Goal: Task Accomplishment & Management: Manage account settings

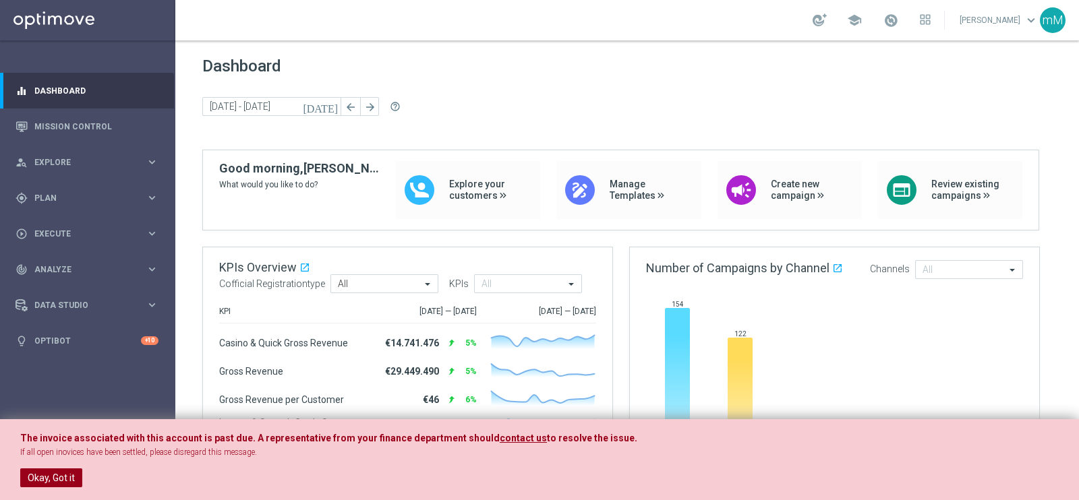
click at [69, 399] on button "Okay, Got it" at bounding box center [51, 478] width 62 height 19
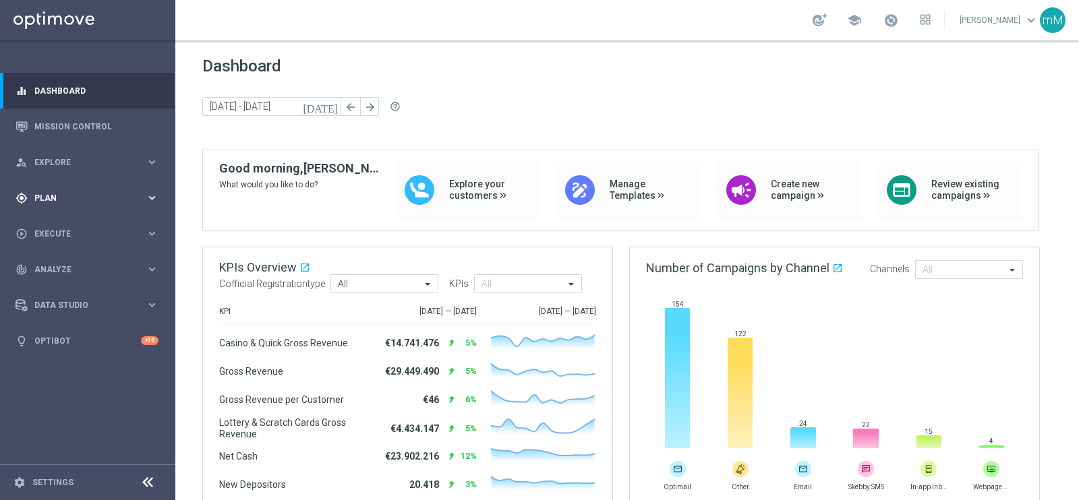
click at [81, 200] on span "Plan" at bounding box center [89, 198] width 111 height 8
click at [64, 264] on span "Templates" at bounding box center [84, 266] width 96 height 8
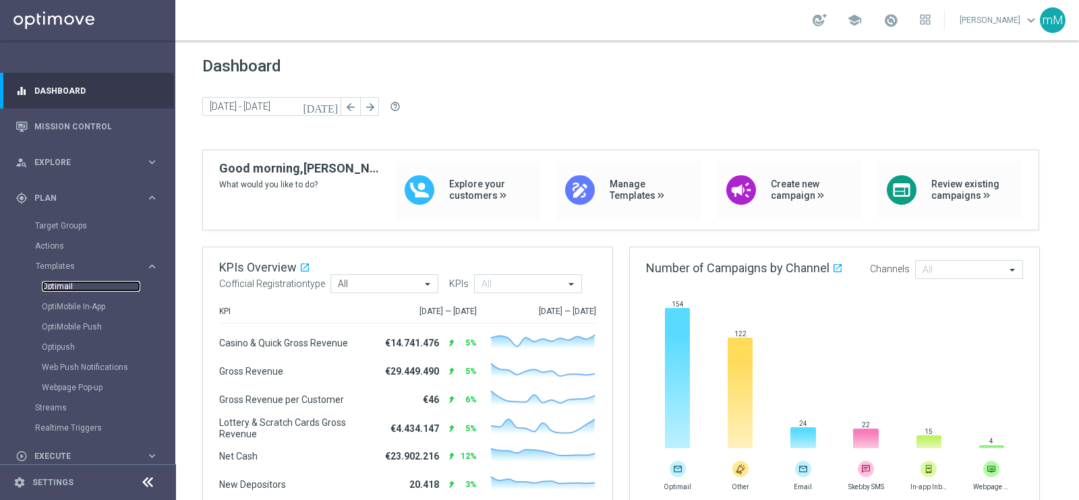
click at [65, 287] on link "Optimail" at bounding box center [91, 286] width 98 height 11
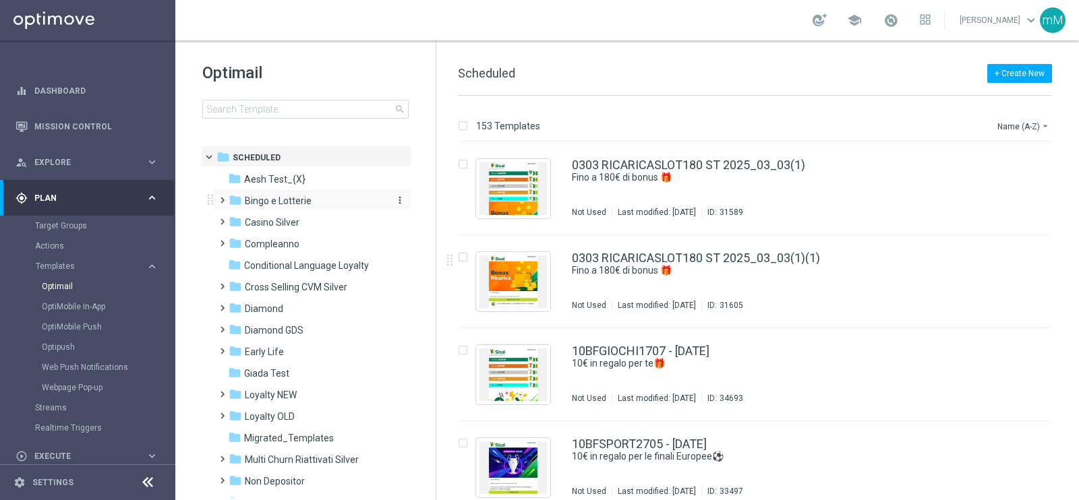
click at [297, 200] on span "Bingo e Lotterie" at bounding box center [278, 201] width 67 height 12
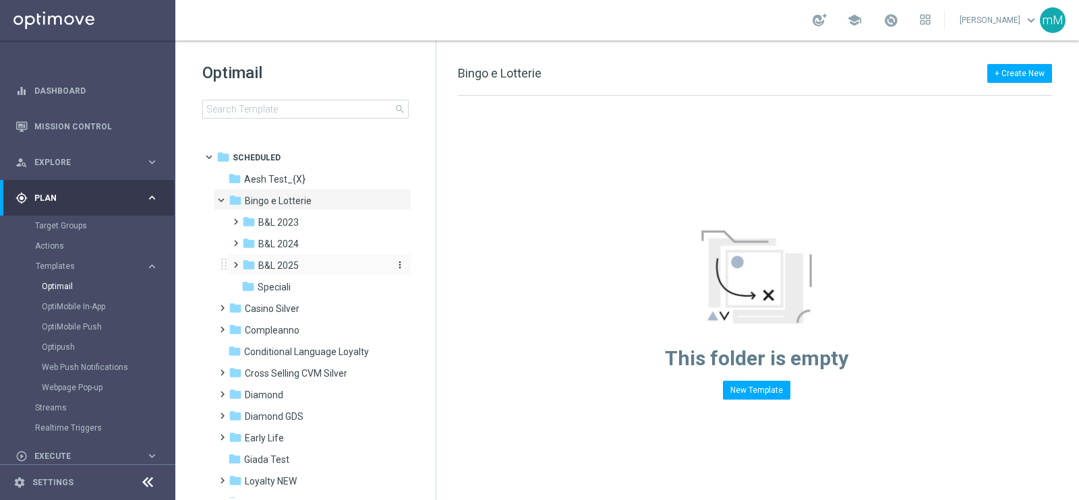
click at [280, 270] on span "B&L 2025" at bounding box center [278, 266] width 40 height 12
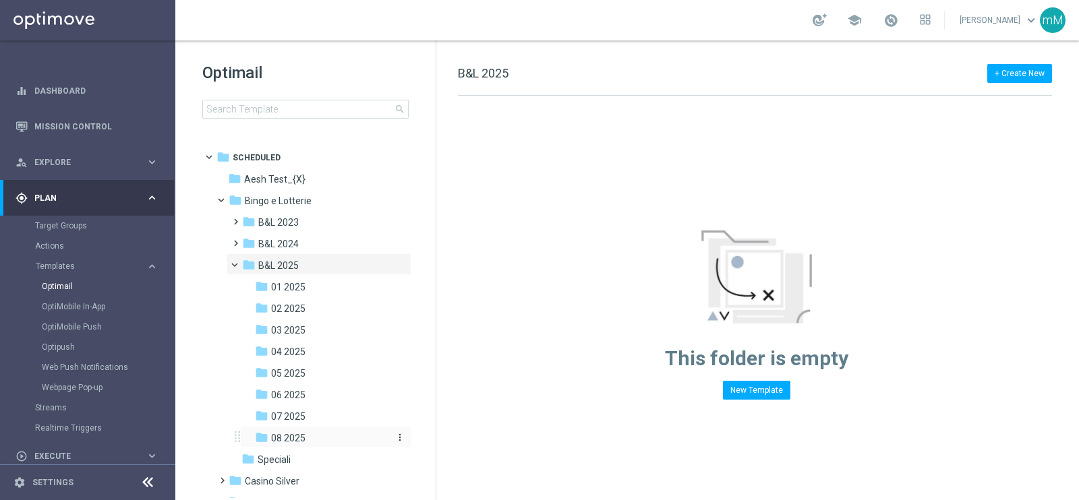
click at [291, 399] on span "08 2025" at bounding box center [288, 438] width 34 height 12
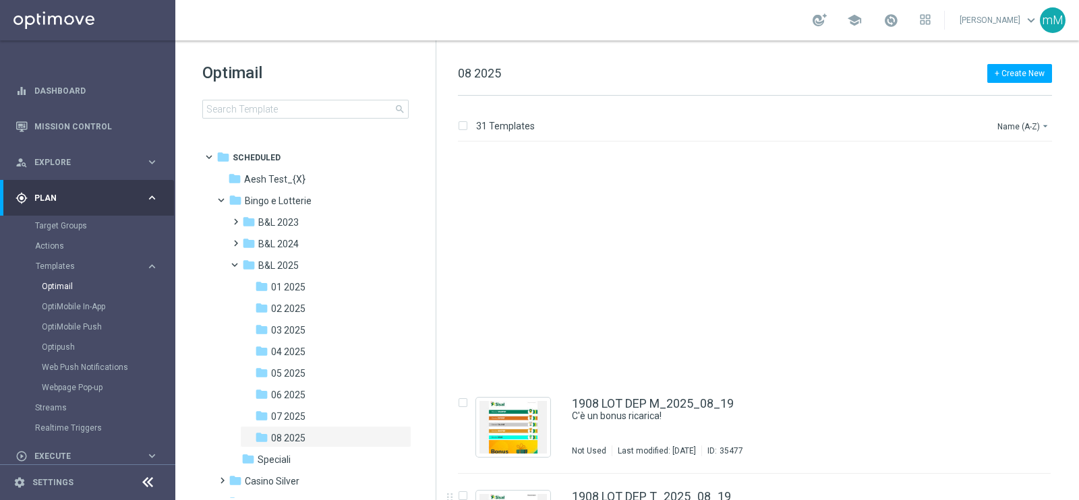
scroll to position [2527, 0]
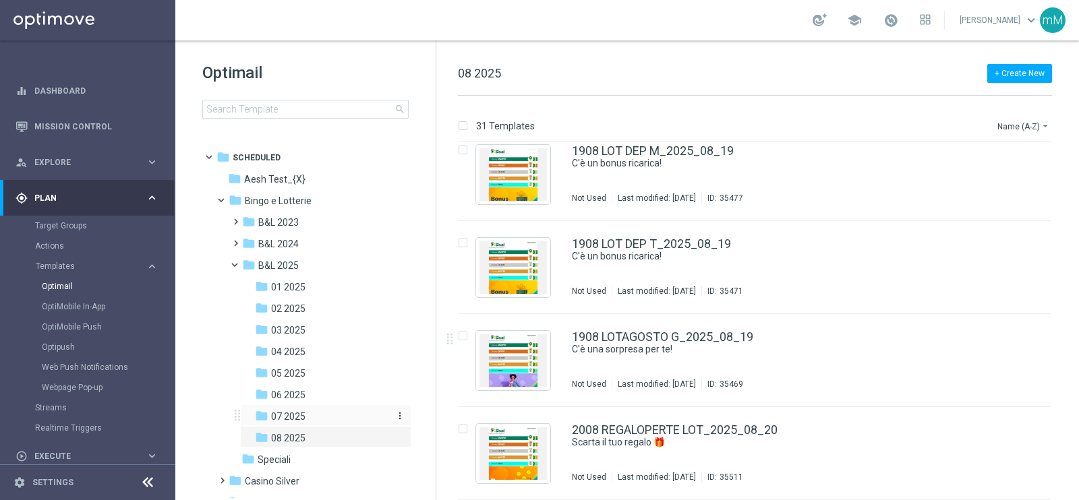
click at [314, 399] on div "folder 07 2025" at bounding box center [321, 417] width 133 height 16
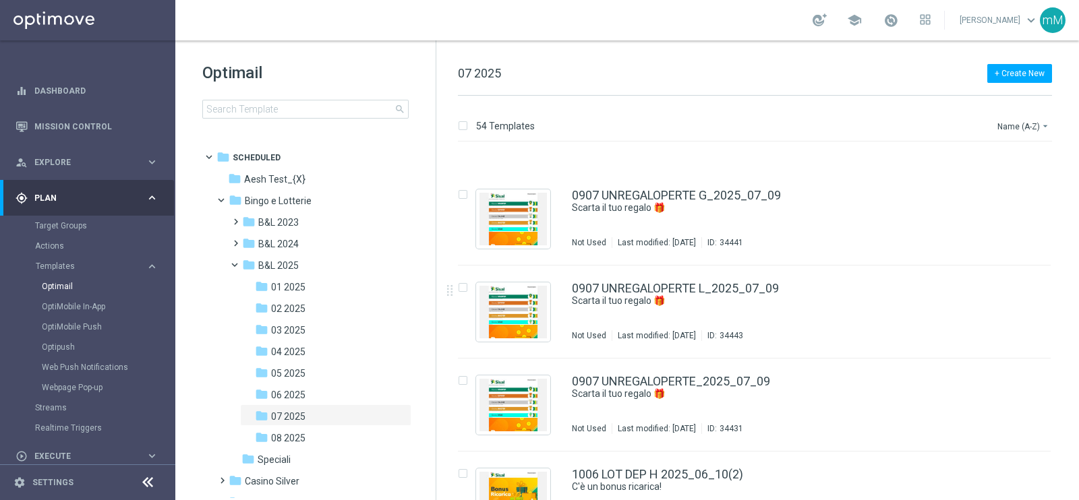
scroll to position [1264, 0]
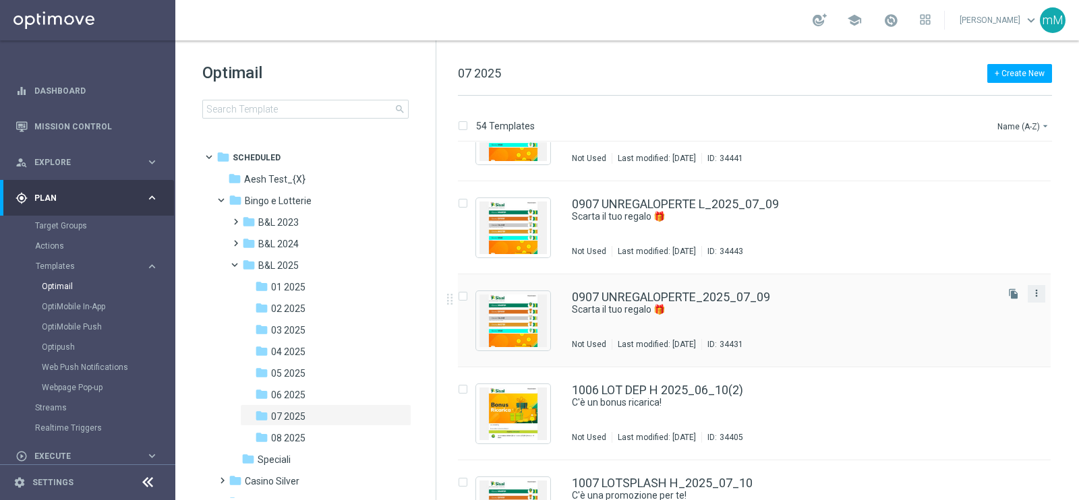
click at [862, 295] on icon "more_vert" at bounding box center [1036, 293] width 11 height 11
click at [862, 325] on div "Copy To" at bounding box center [981, 325] width 82 height 9
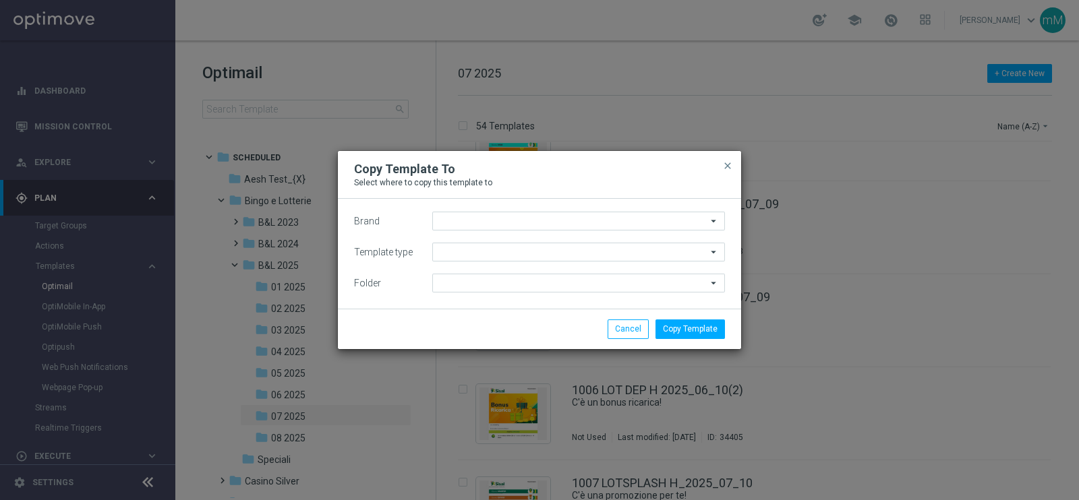
type input "Sisal Marketing"
type input "Scheduled"
type input "07 2025"
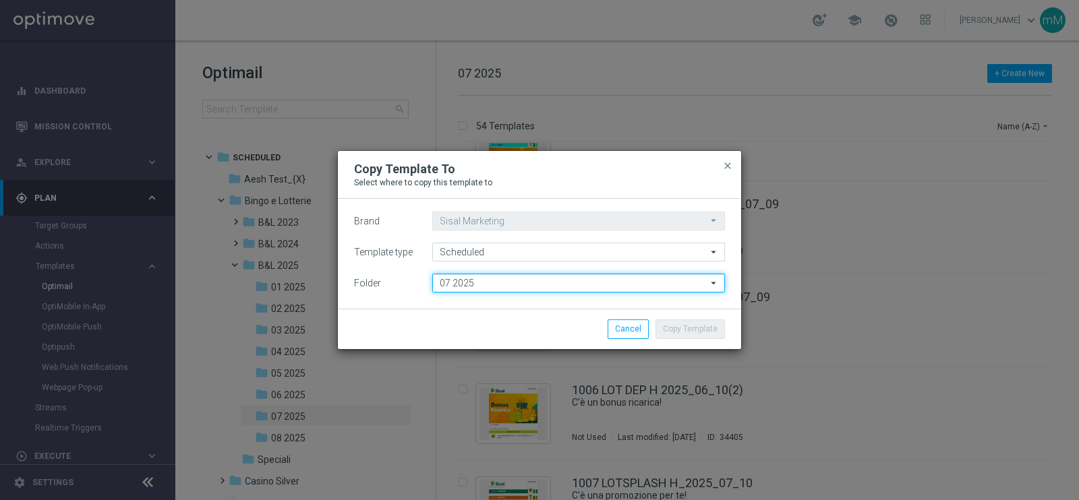
click at [492, 285] on input "07 2025" at bounding box center [578, 283] width 293 height 19
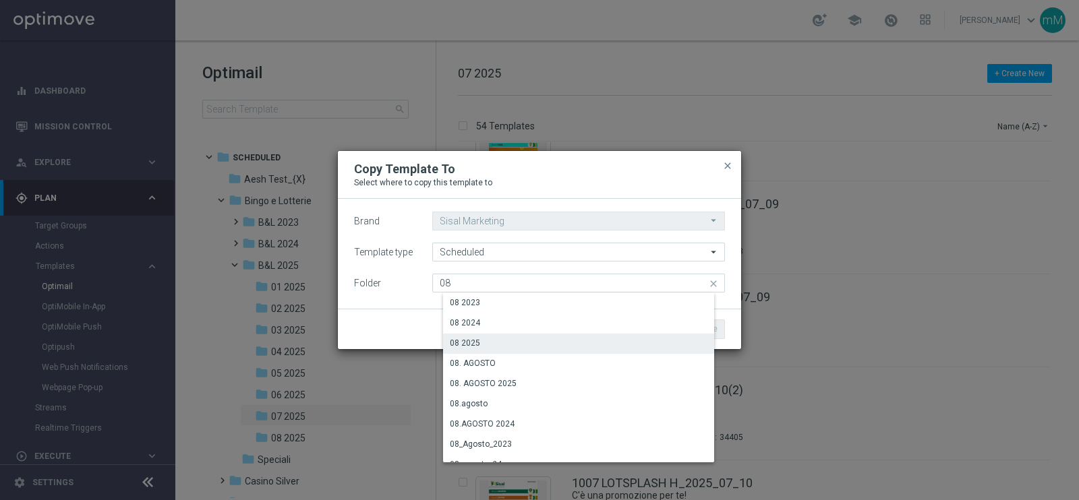
click at [475, 348] on div "08 2025" at bounding box center [465, 343] width 30 height 12
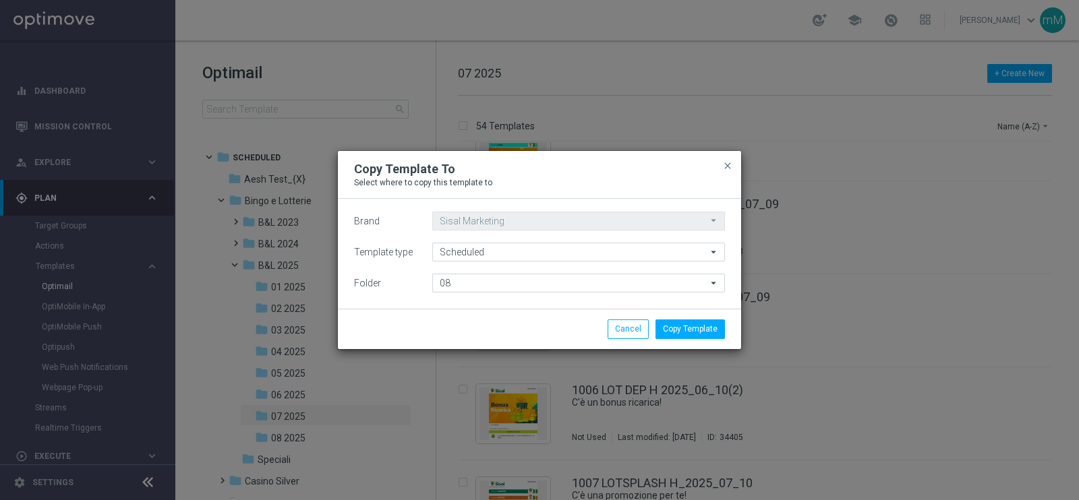
type input "08 2025"
click at [706, 322] on button "Copy Template" at bounding box center [689, 329] width 69 height 19
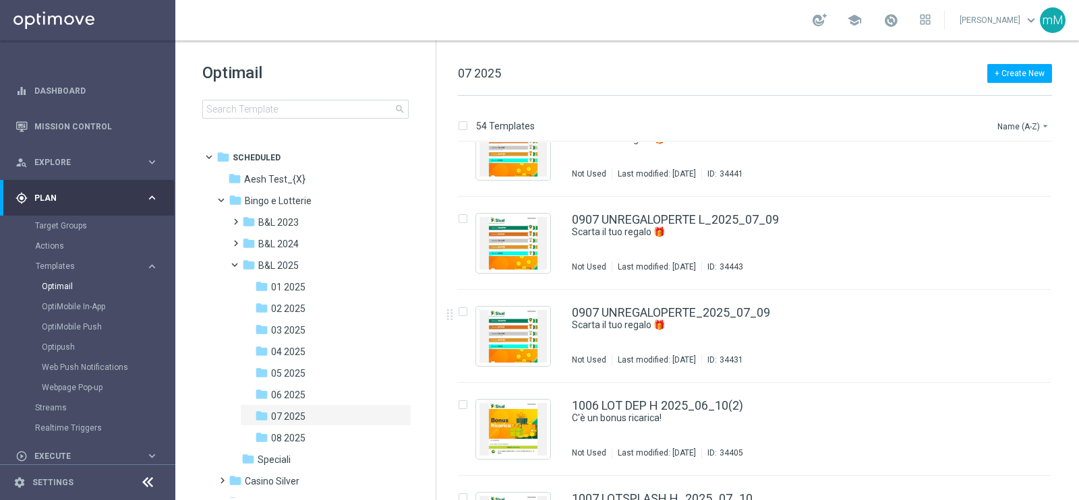
scroll to position [1210, 0]
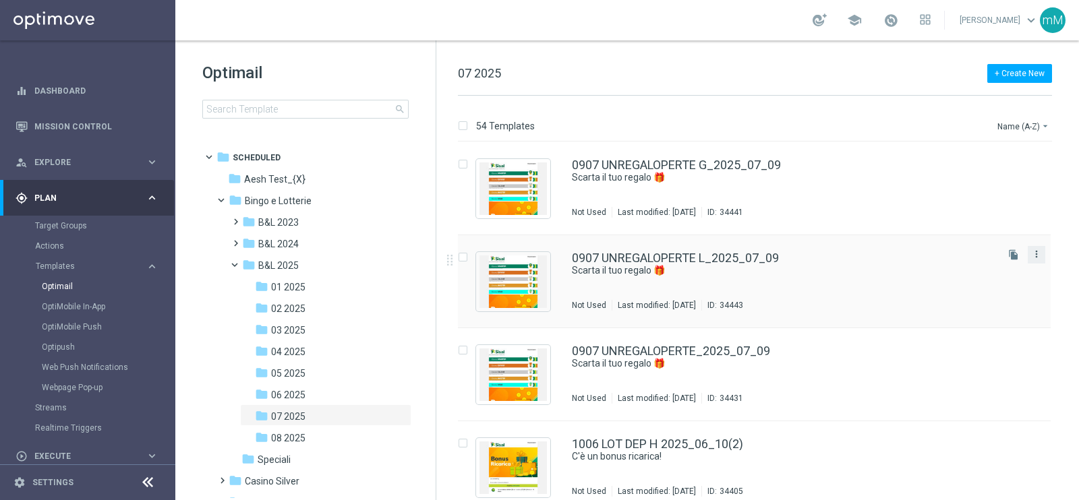
click at [862, 252] on icon "more_vert" at bounding box center [1036, 254] width 11 height 11
click at [862, 282] on div "Copy To" at bounding box center [981, 286] width 82 height 9
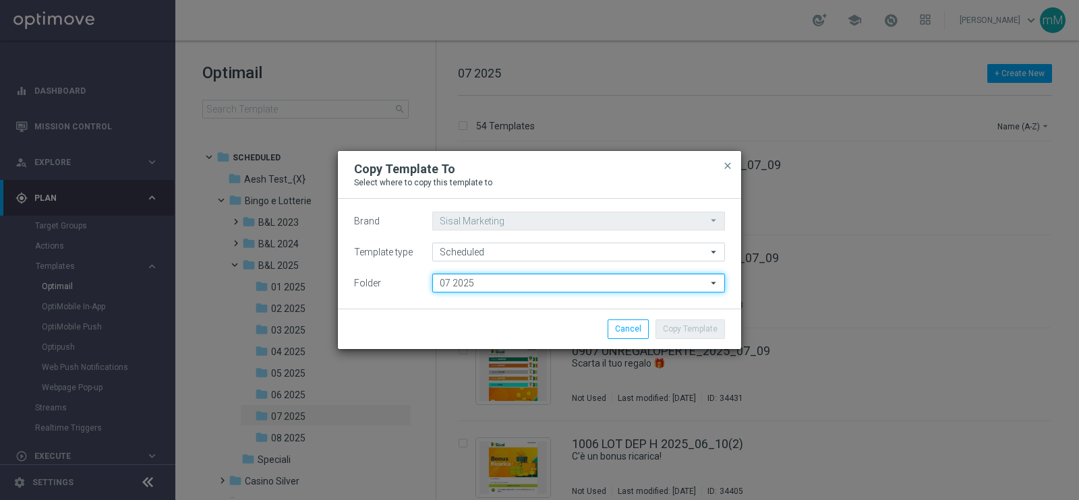
click at [562, 280] on input "07 2025" at bounding box center [578, 283] width 293 height 19
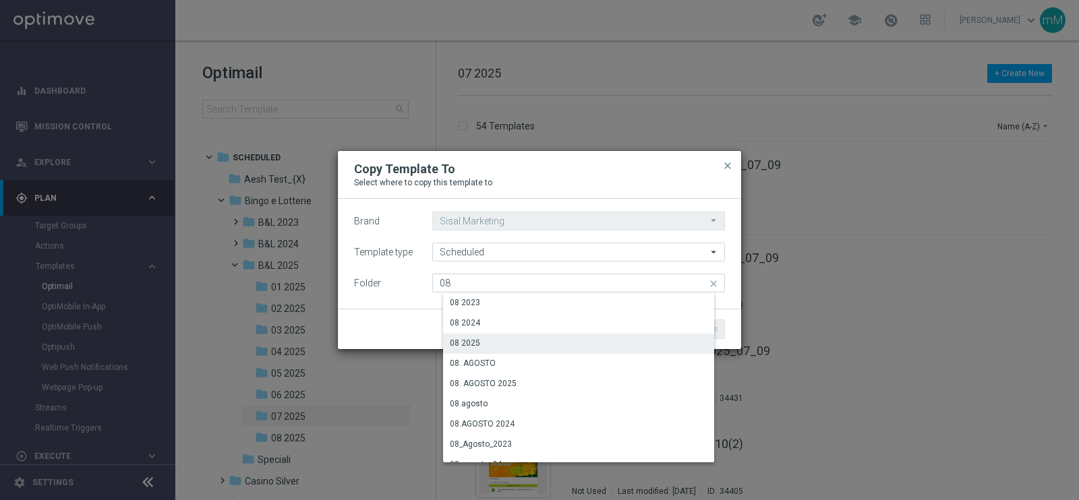
click at [543, 342] on div "08 2025" at bounding box center [583, 343] width 281 height 19
type input "08 2025"
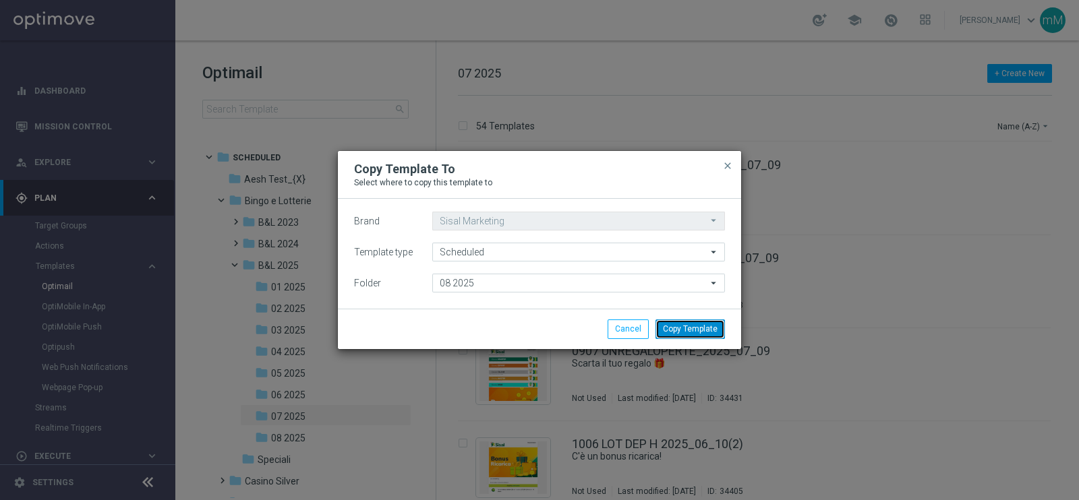
click at [691, 328] on button "Copy Template" at bounding box center [689, 329] width 69 height 19
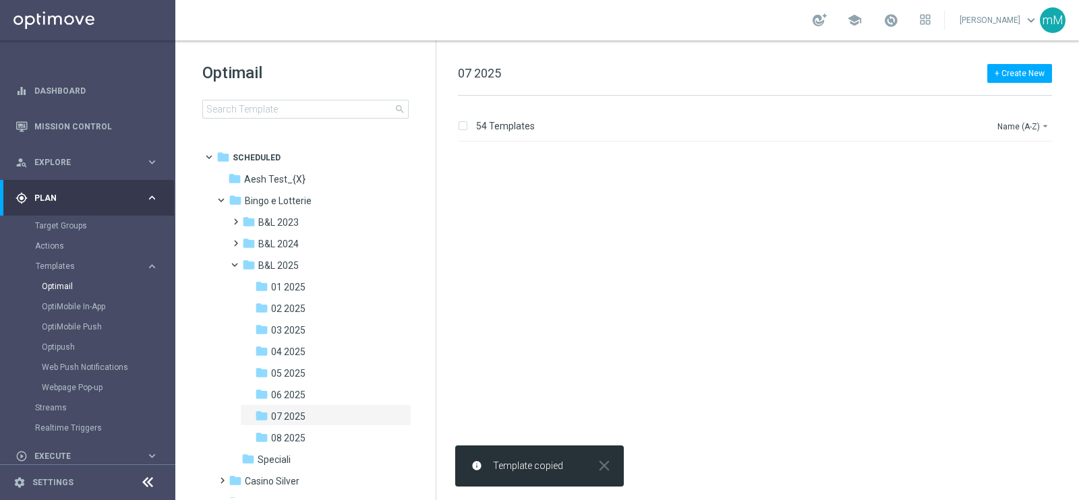
scroll to position [0, 0]
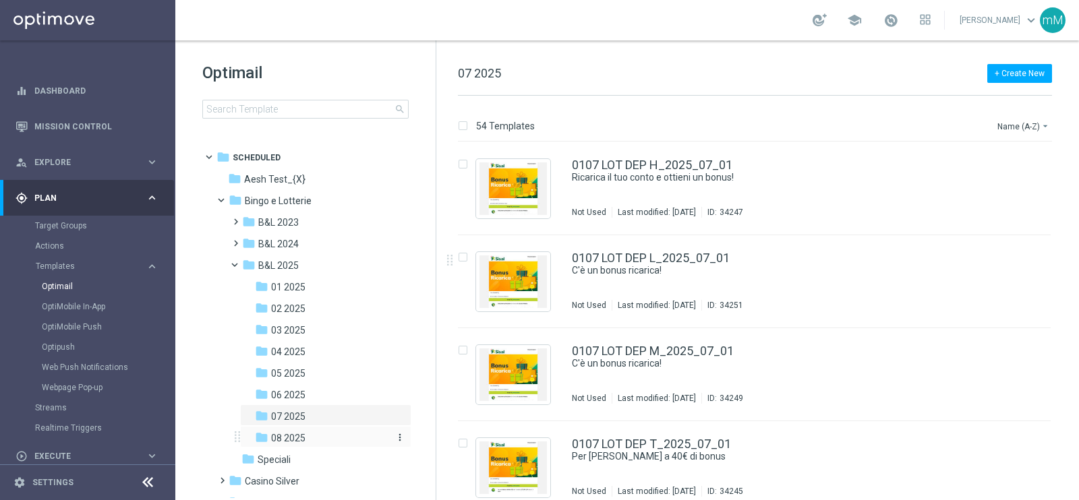
click at [279, 399] on span "08 2025" at bounding box center [288, 438] width 34 height 12
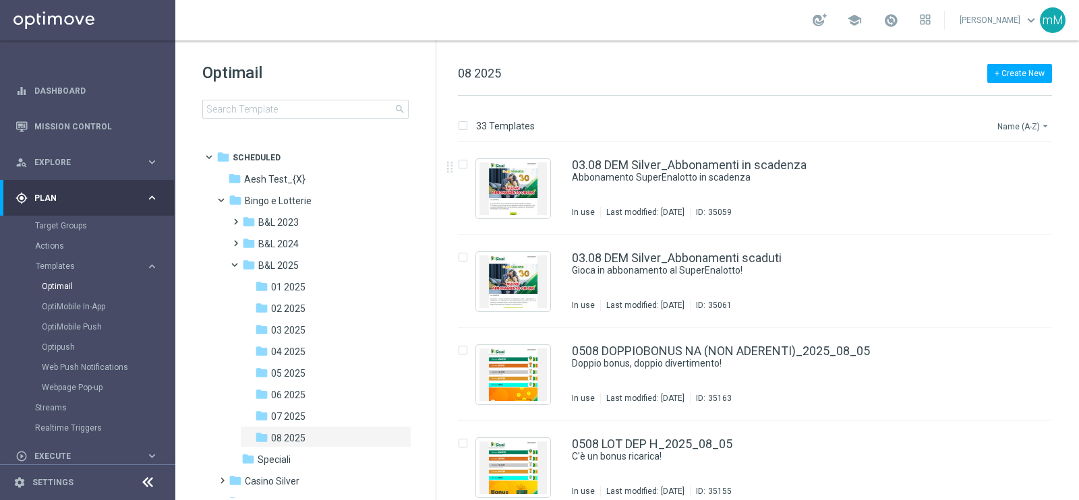
click at [862, 121] on button "Name (A-Z) arrow_drop_down" at bounding box center [1024, 126] width 56 height 16
click at [862, 177] on div "Date Modified (Newest)" at bounding box center [998, 186] width 108 height 19
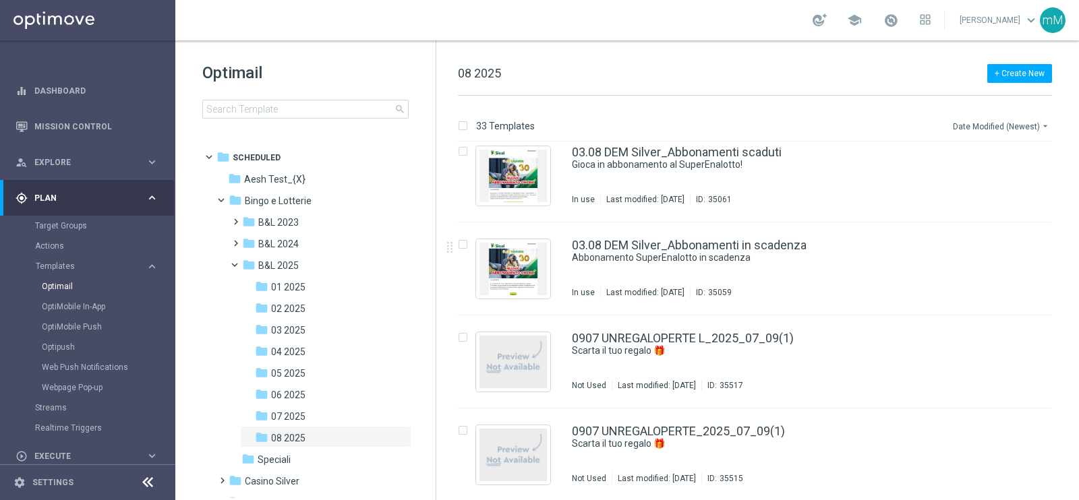
scroll to position [2713, 0]
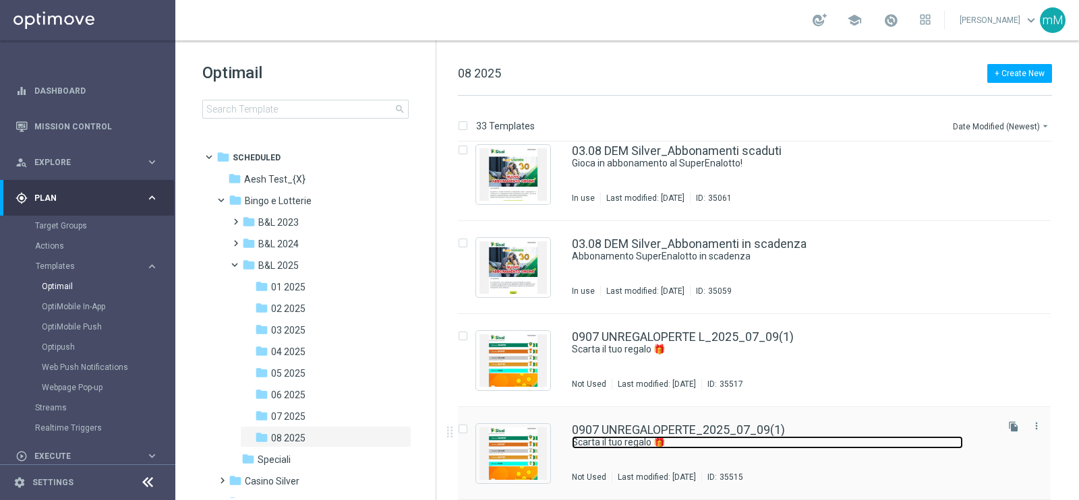
click at [689, 399] on link "Scarta il tuo regalo 🎁​" at bounding box center [767, 442] width 391 height 13
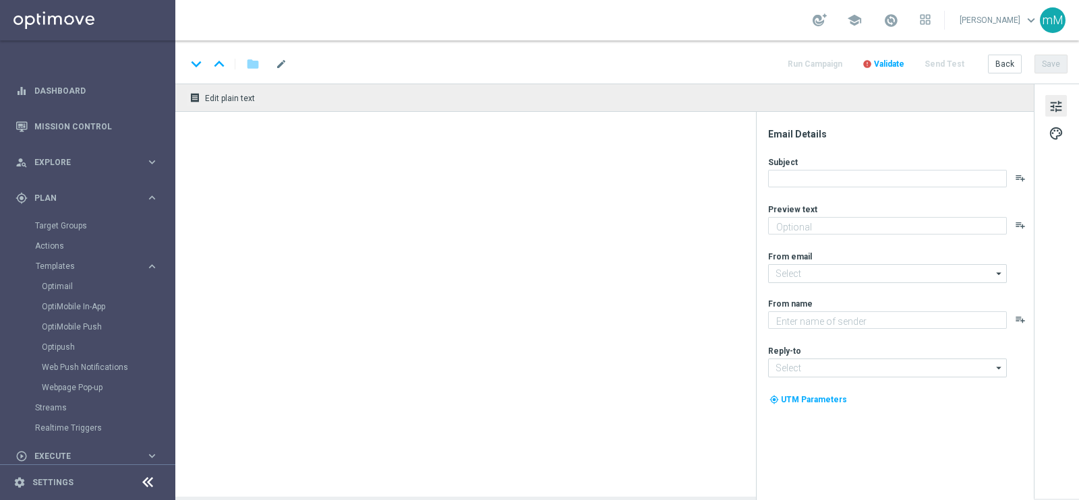
type input "0907 UNREGALOPERTE_2025_07_09(1)"
type textarea "1€ di bonus ti aspetta"
type textarea "Sisal"
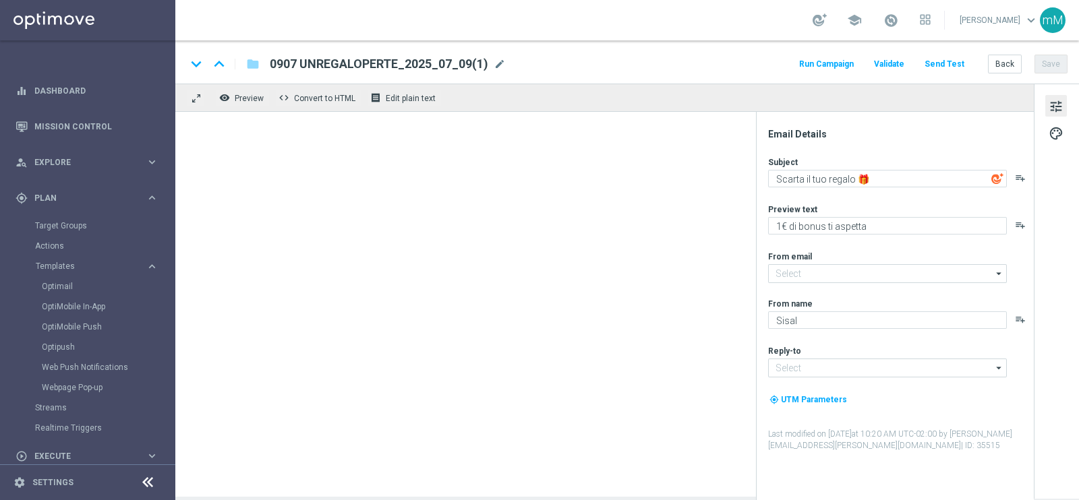
type input "newsletter@comunicazioni.sisal.it"
type input "info@sisal.it"
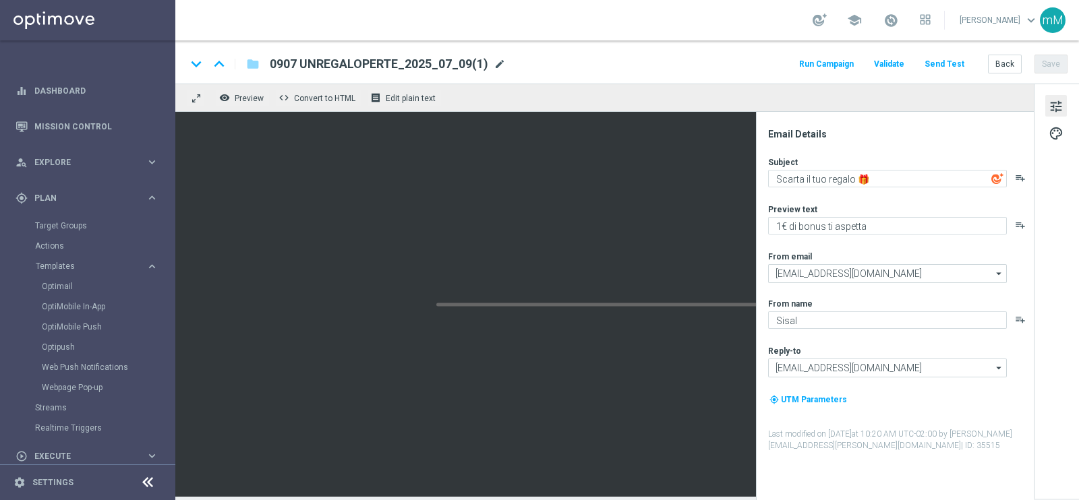
click at [499, 65] on span "mode_edit" at bounding box center [500, 64] width 12 height 12
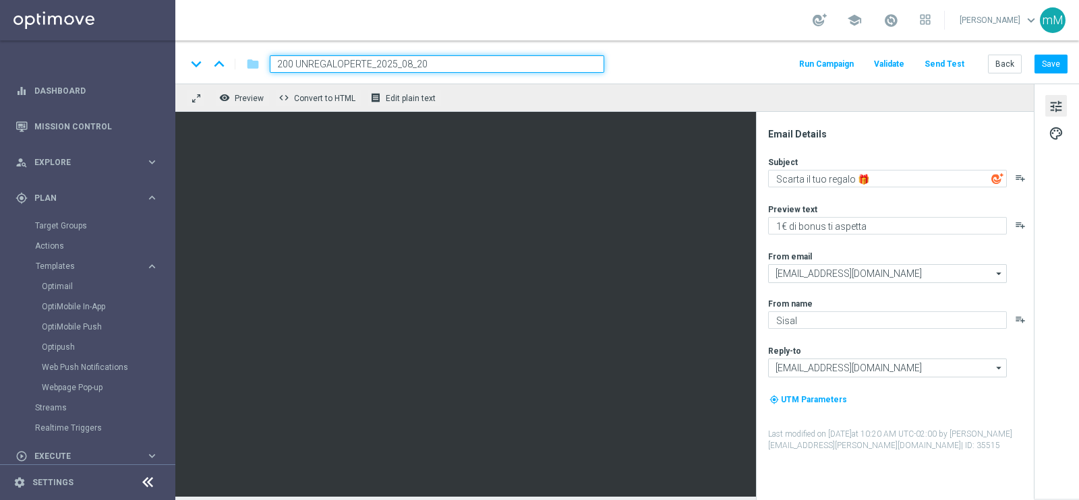
type input "2008 UNREGALOPERTE_2025_08_20"
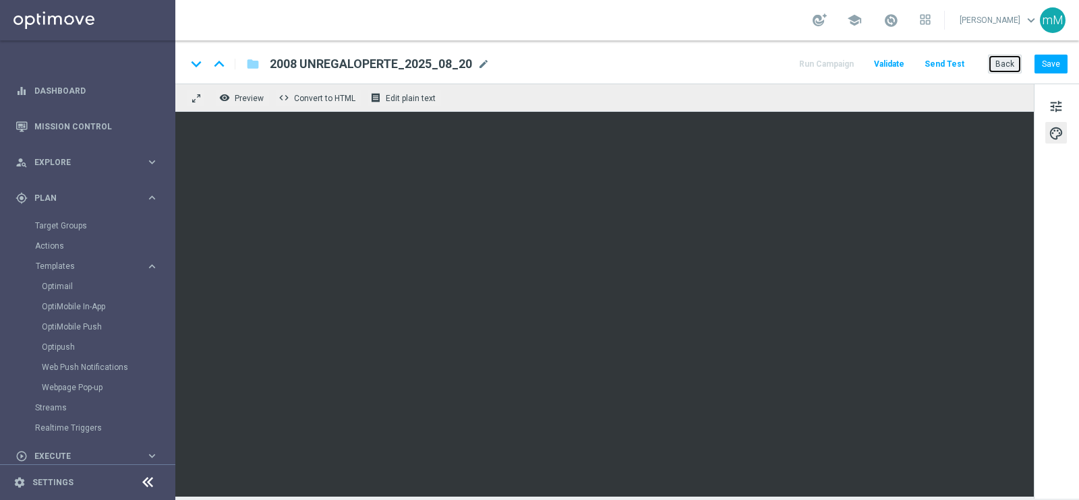
click at [862, 68] on button "Back" at bounding box center [1005, 64] width 34 height 19
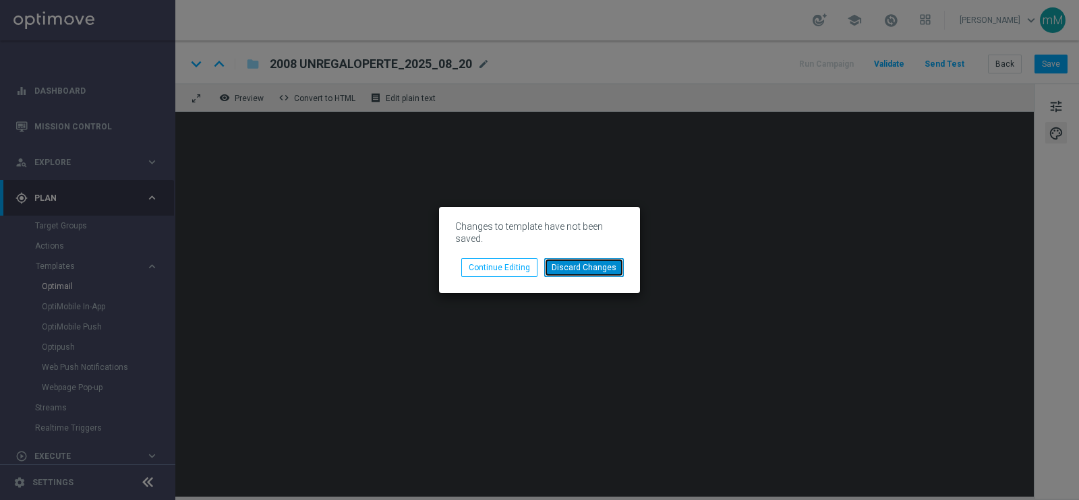
click at [578, 266] on button "Discard Changes" at bounding box center [584, 267] width 80 height 19
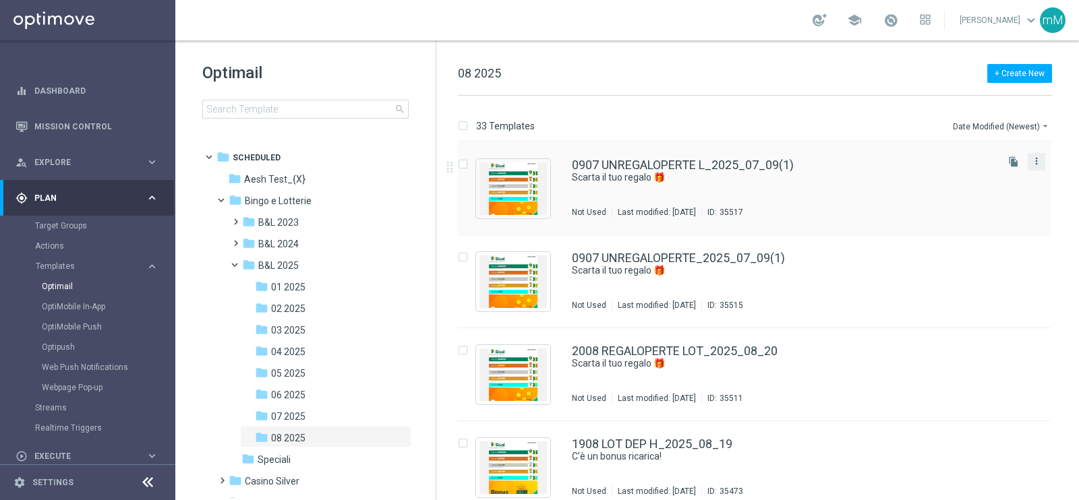
click at [862, 163] on icon "more_vert" at bounding box center [1036, 161] width 11 height 11
click at [862, 214] on span "Delete" at bounding box center [952, 212] width 25 height 9
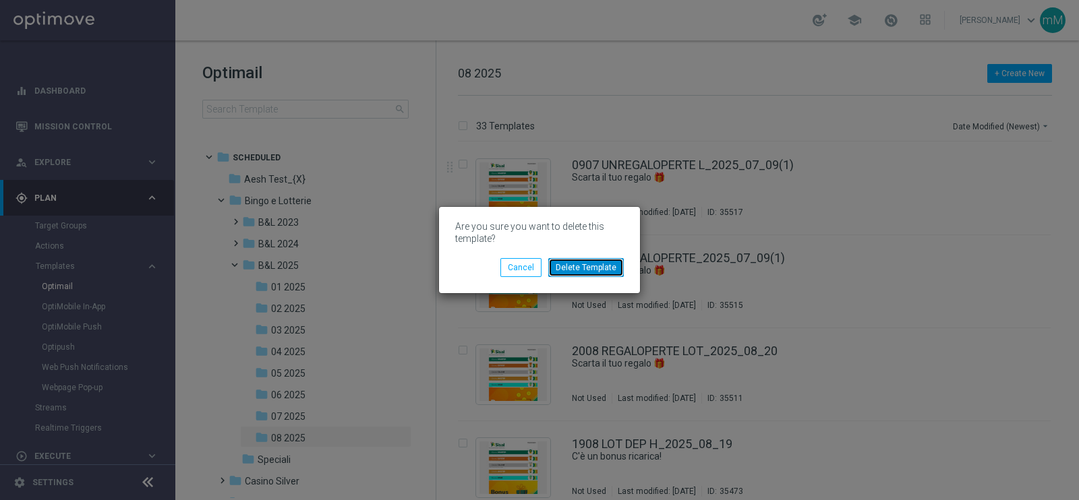
click at [597, 263] on button "Delete Template" at bounding box center [586, 267] width 76 height 19
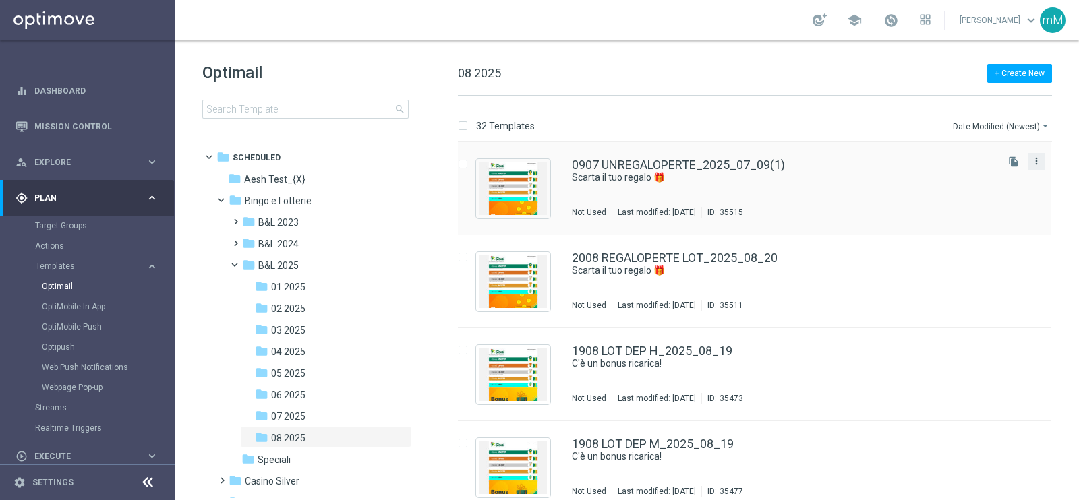
click at [862, 160] on icon "more_vert" at bounding box center [1036, 161] width 11 height 11
click at [862, 211] on div "Delete" at bounding box center [981, 212] width 82 height 9
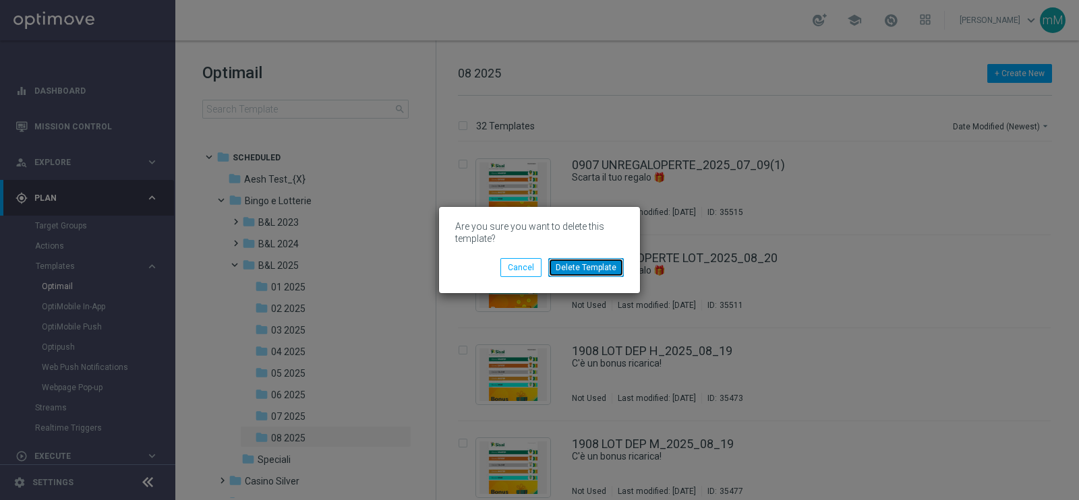
click at [566, 264] on button "Delete Template" at bounding box center [586, 267] width 76 height 19
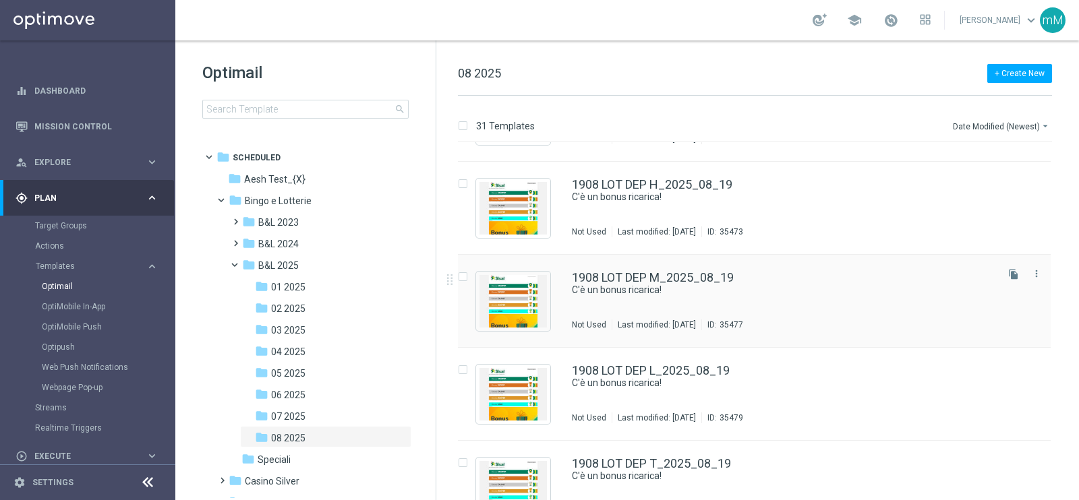
scroll to position [84, 0]
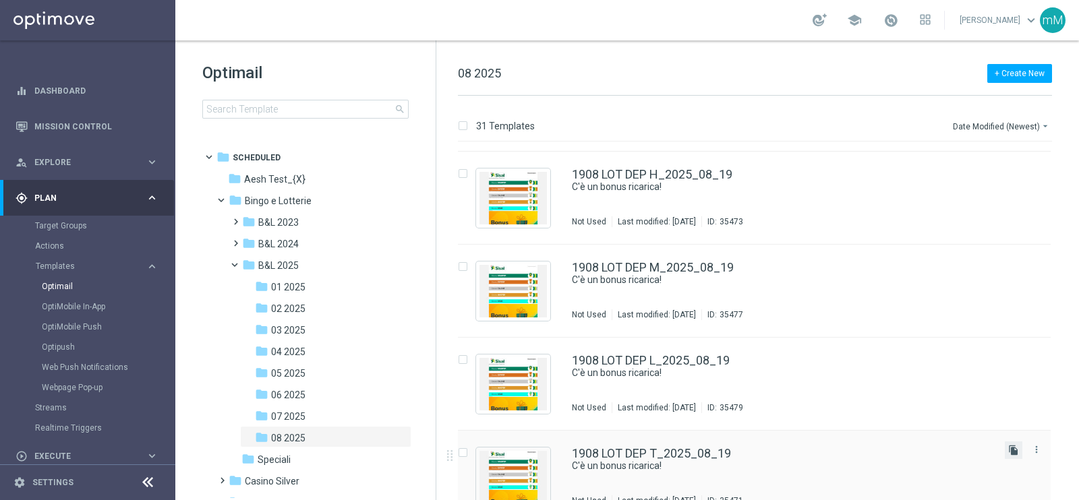
click at [862, 399] on icon "file_copy" at bounding box center [1013, 450] width 11 height 11
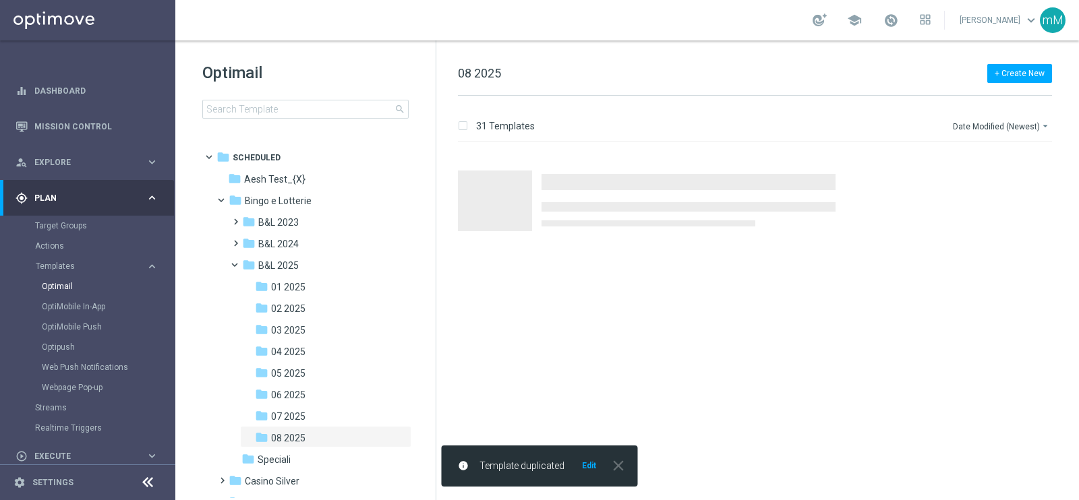
scroll to position [0, 0]
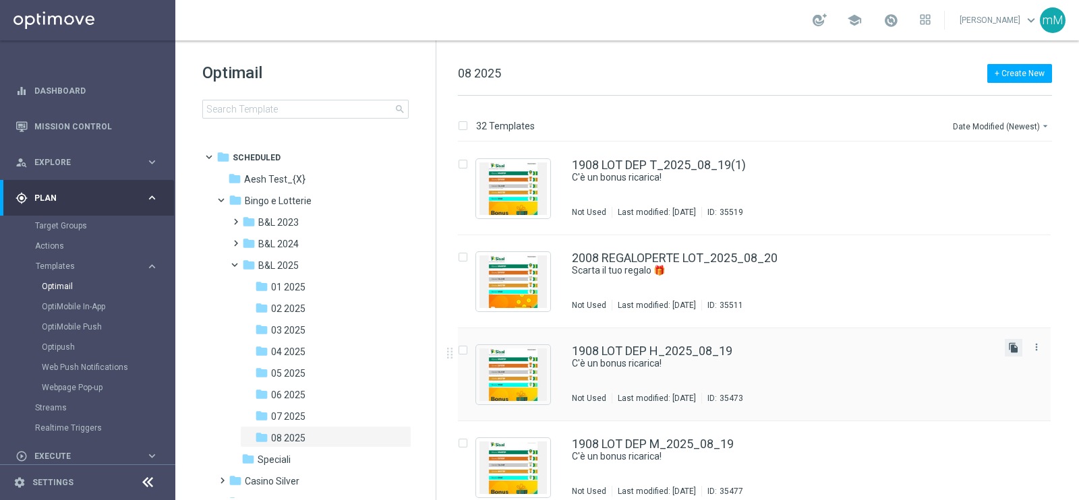
click at [862, 347] on icon "file_copy" at bounding box center [1013, 348] width 11 height 11
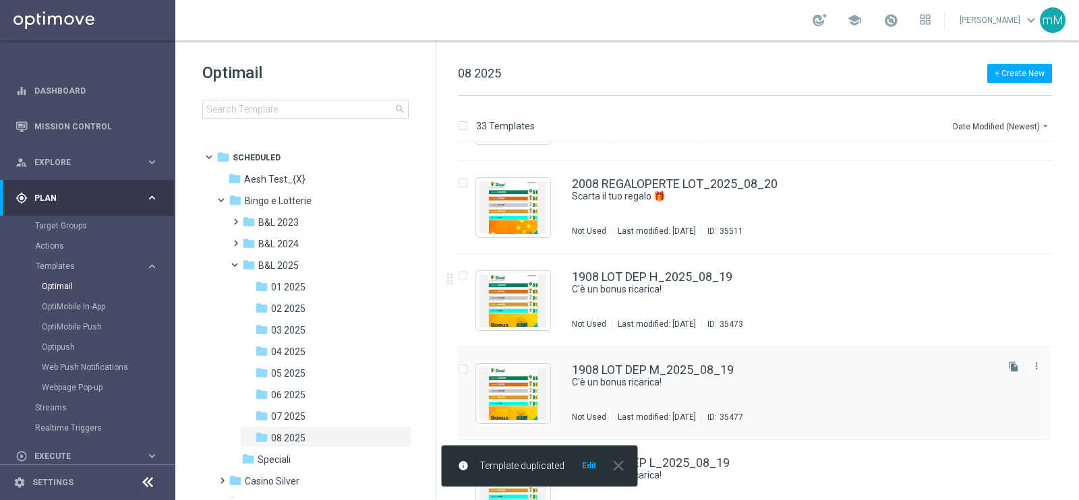
scroll to position [168, 0]
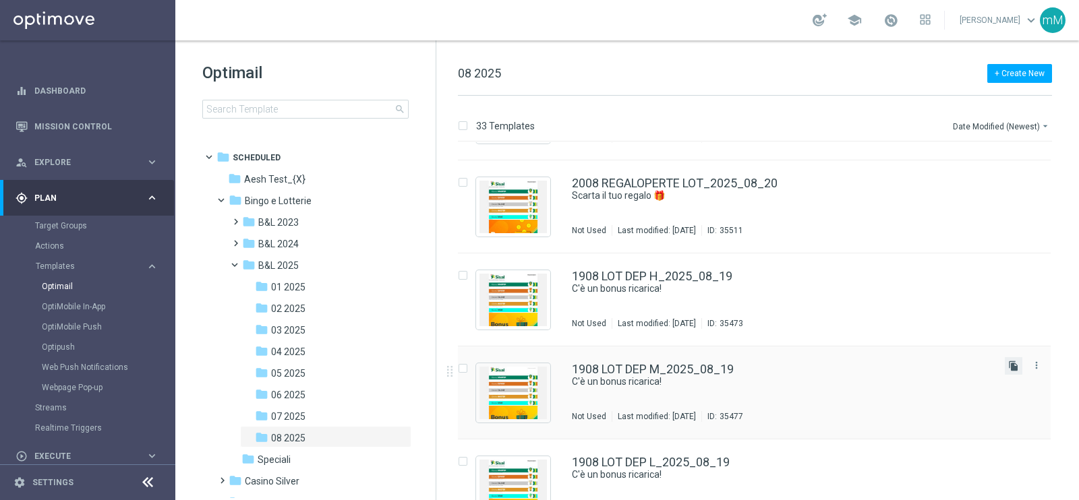
click at [862, 362] on icon "file_copy" at bounding box center [1013, 366] width 11 height 11
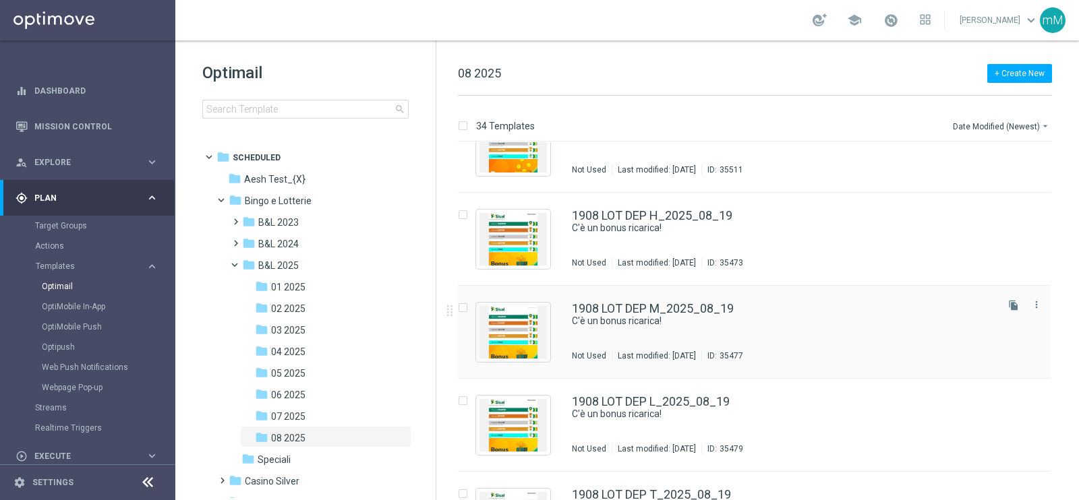
scroll to position [336, 0]
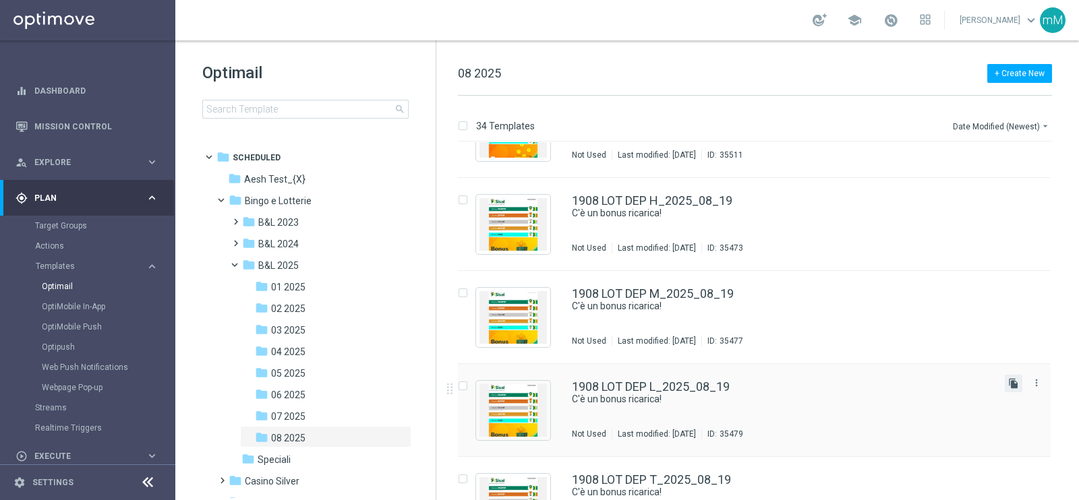
click at [862, 386] on icon "file_copy" at bounding box center [1013, 383] width 11 height 11
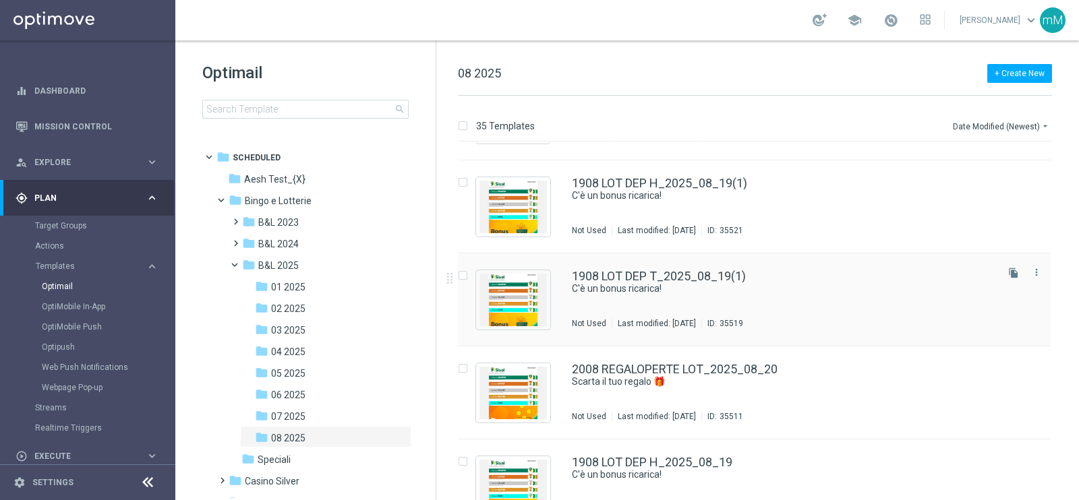
scroll to position [168, 0]
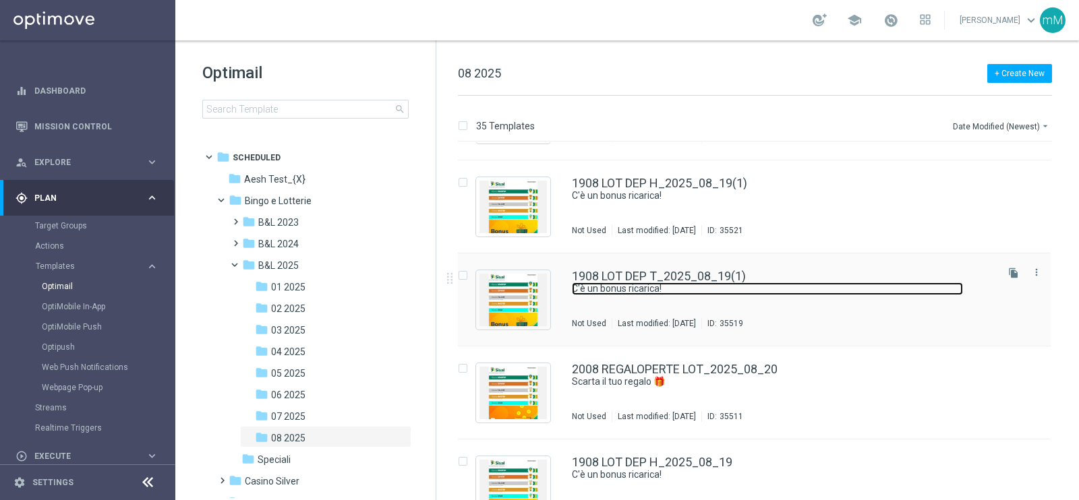
click at [702, 288] on link "C'è un bonus ricarica!" at bounding box center [767, 289] width 391 height 13
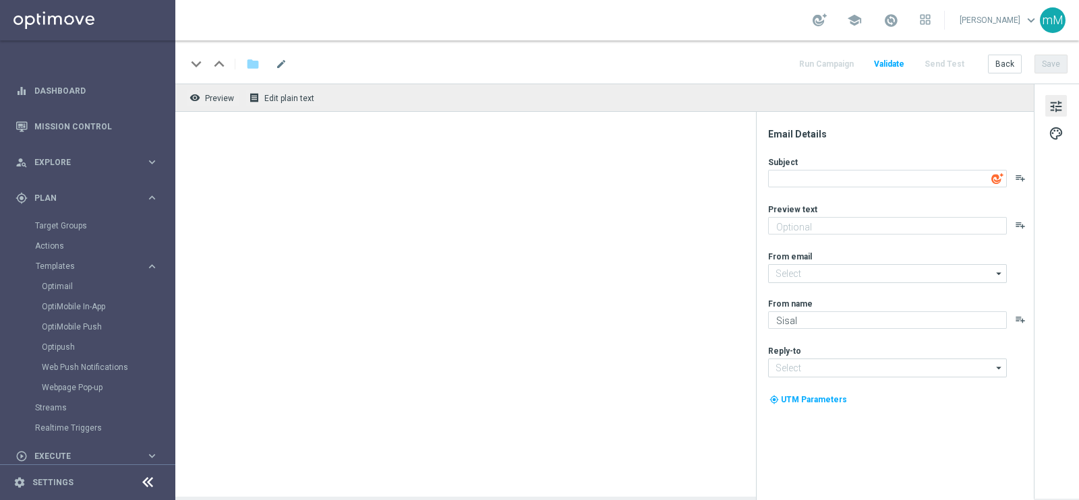
type input "bingo@comunicazioni.sisal.it"
type input "info@sisal.it"
type input "1908 LOT DEP T_2025_08_19(1)"
type textarea "C'è un bonus ricarica!"
type textarea "Per te fino a 20.000 Sisal point"
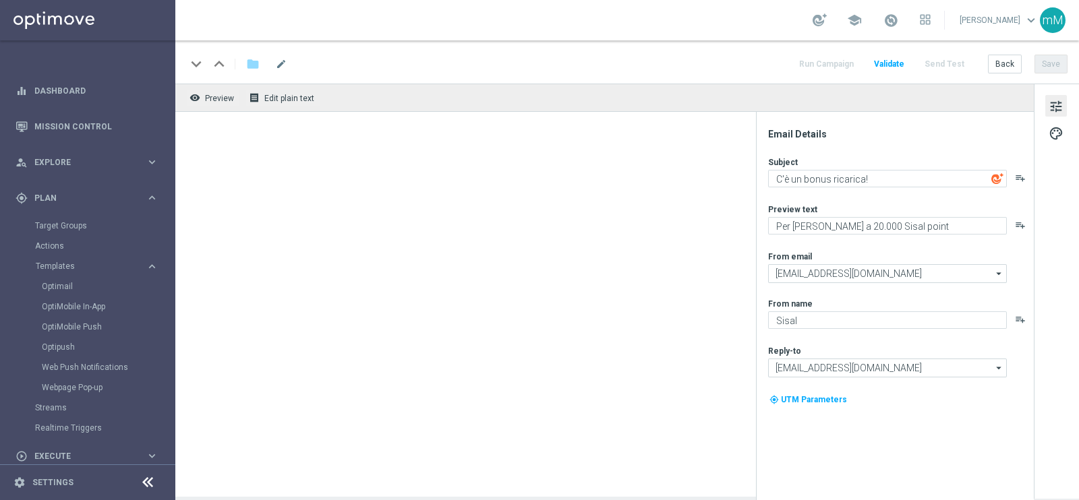
type input "newsletter@comunicazioni.sisal.it"
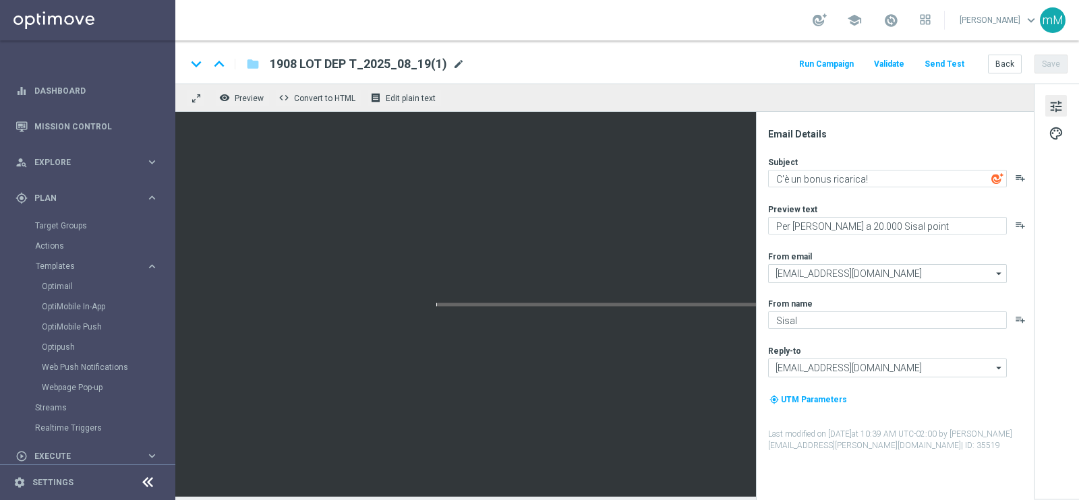
click at [462, 67] on span "mode_edit" at bounding box center [458, 64] width 12 height 12
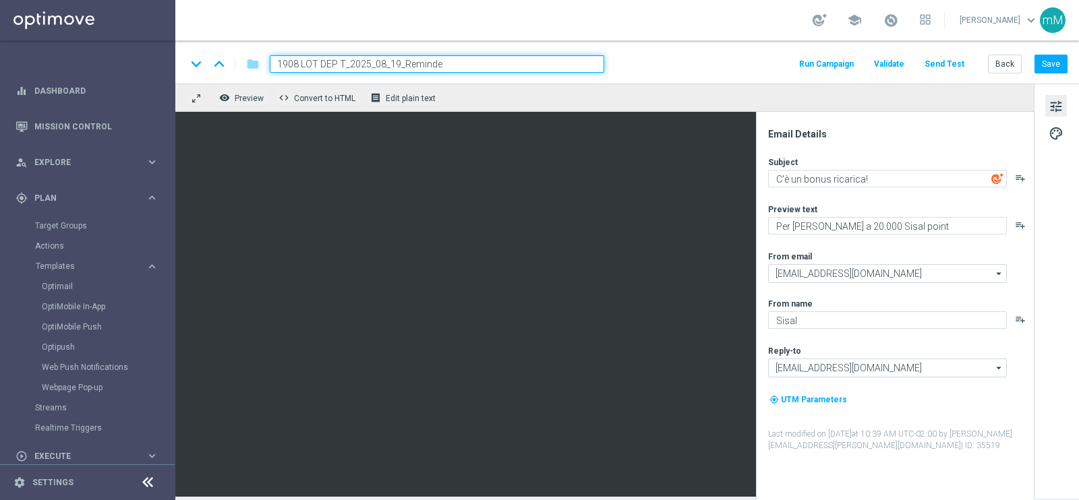
type input "1908 LOT DEP T_2025_08_19_Reminder"
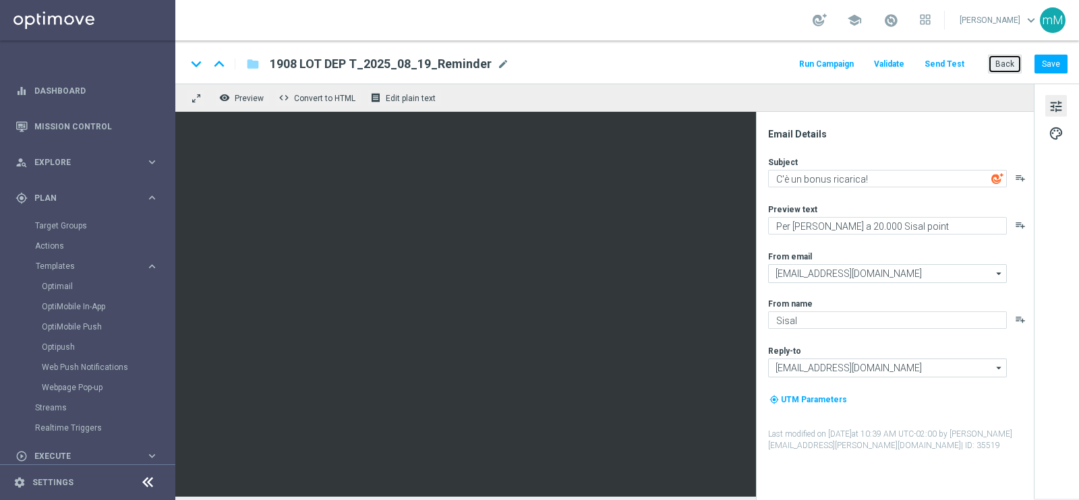
click at [862, 64] on button "Back" at bounding box center [1005, 64] width 34 height 19
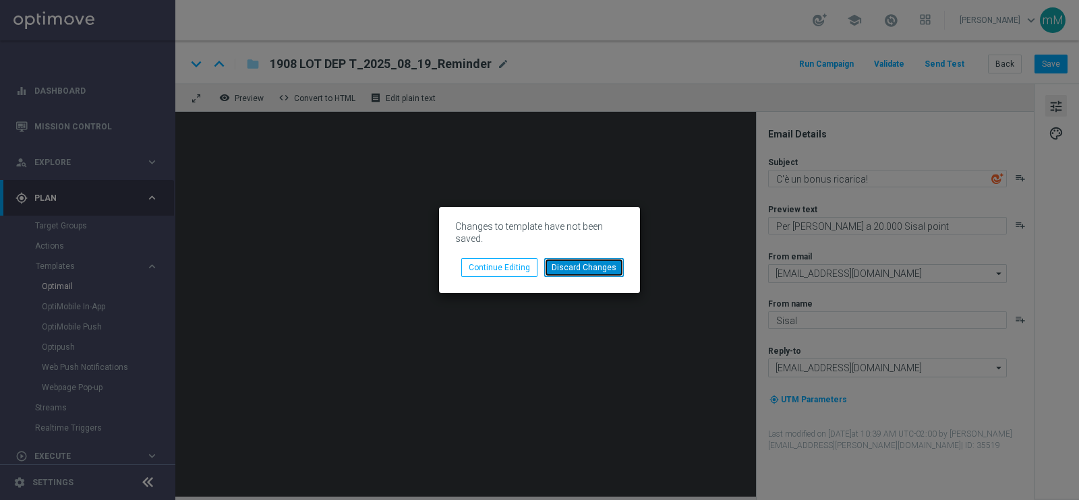
click at [573, 260] on button "Discard Changes" at bounding box center [584, 267] width 80 height 19
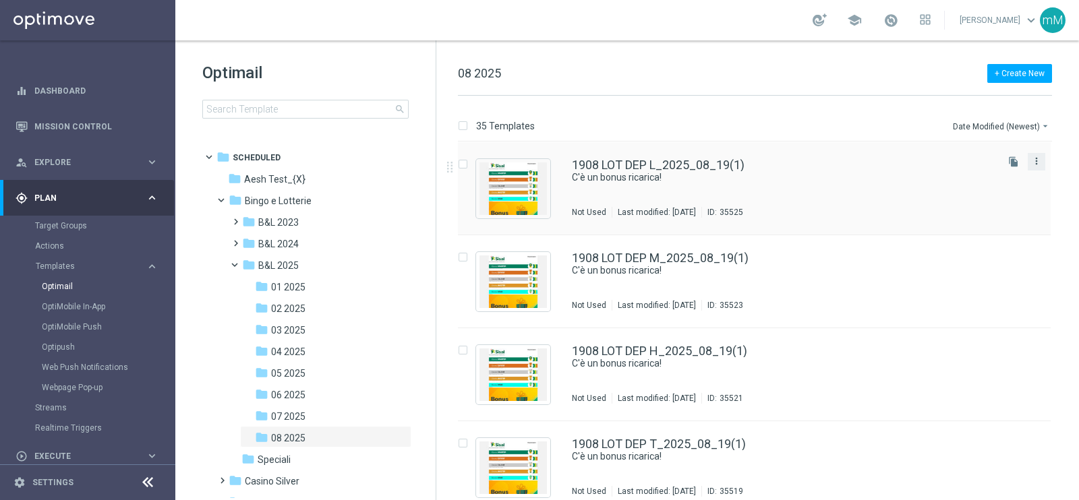
click at [862, 156] on icon "more_vert" at bounding box center [1036, 161] width 11 height 11
click at [862, 205] on div "delete_forever Delete" at bounding box center [974, 213] width 108 height 19
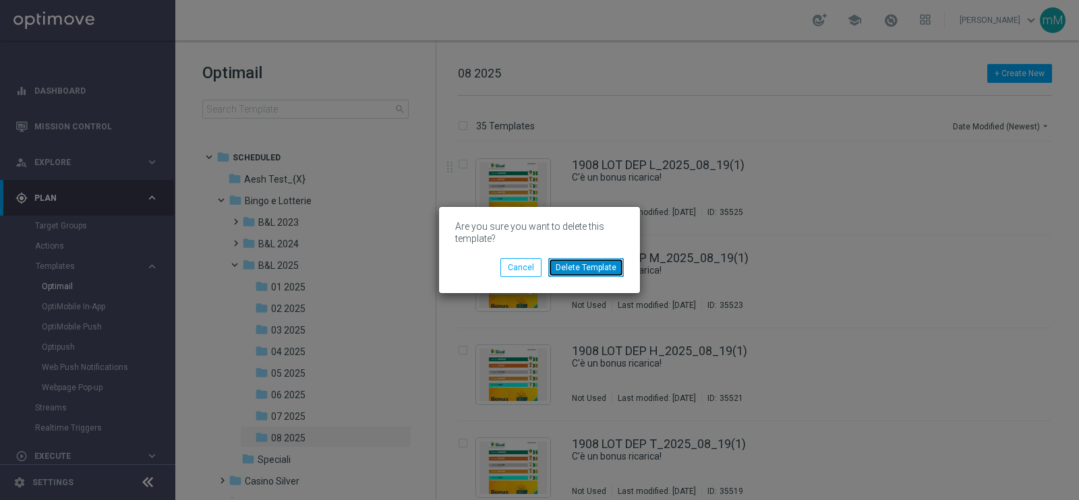
click at [570, 266] on button "Delete Template" at bounding box center [586, 267] width 76 height 19
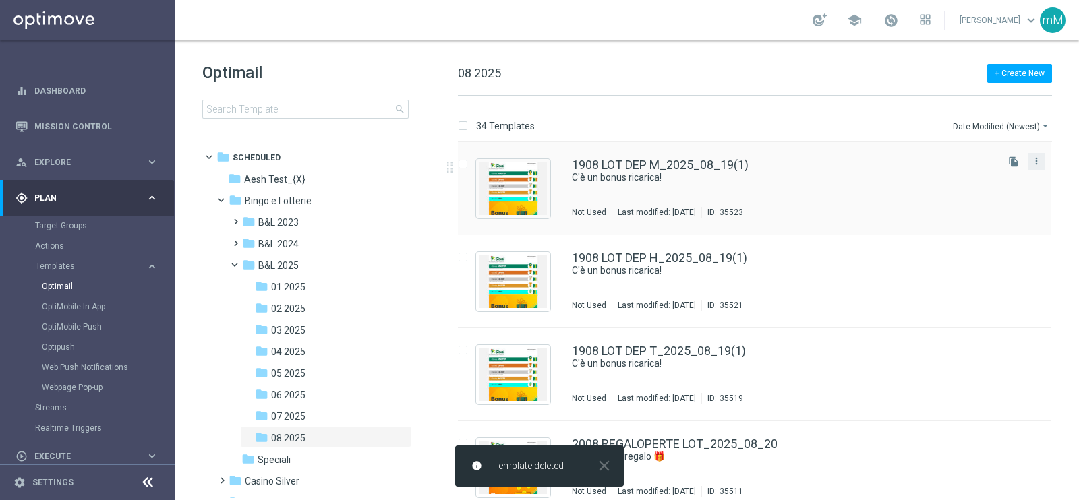
click at [862, 163] on button "more_vert" at bounding box center [1036, 161] width 13 height 16
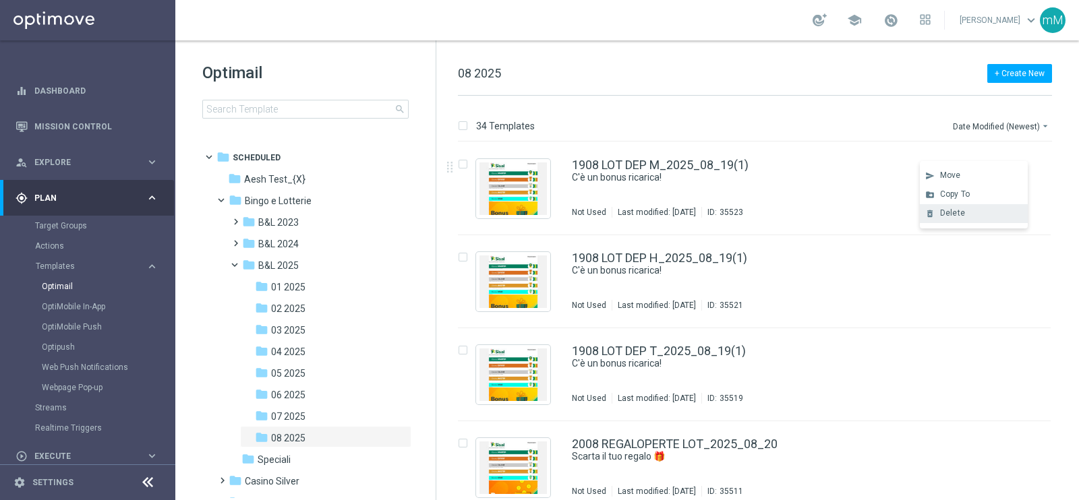
click at [862, 208] on div "Delete" at bounding box center [981, 212] width 82 height 9
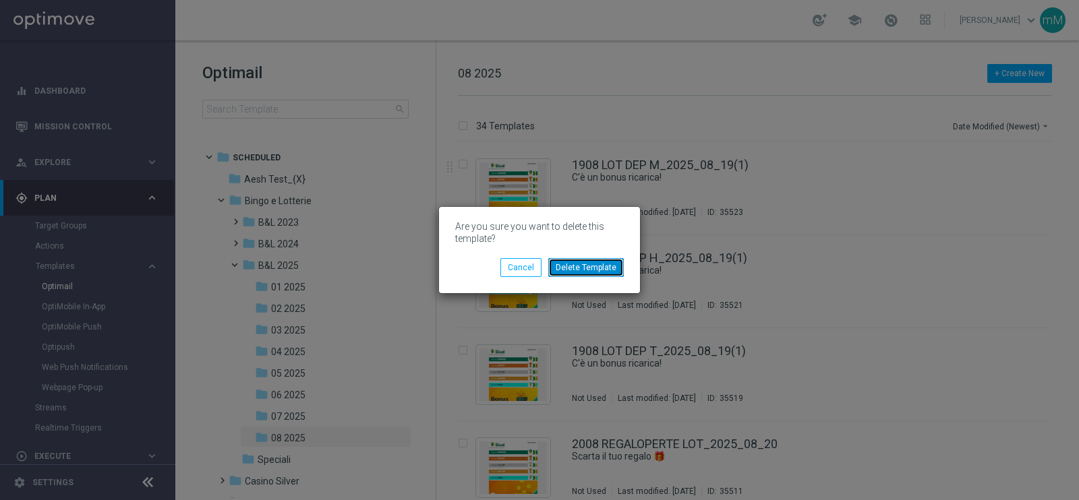
click at [604, 269] on button "Delete Template" at bounding box center [586, 267] width 76 height 19
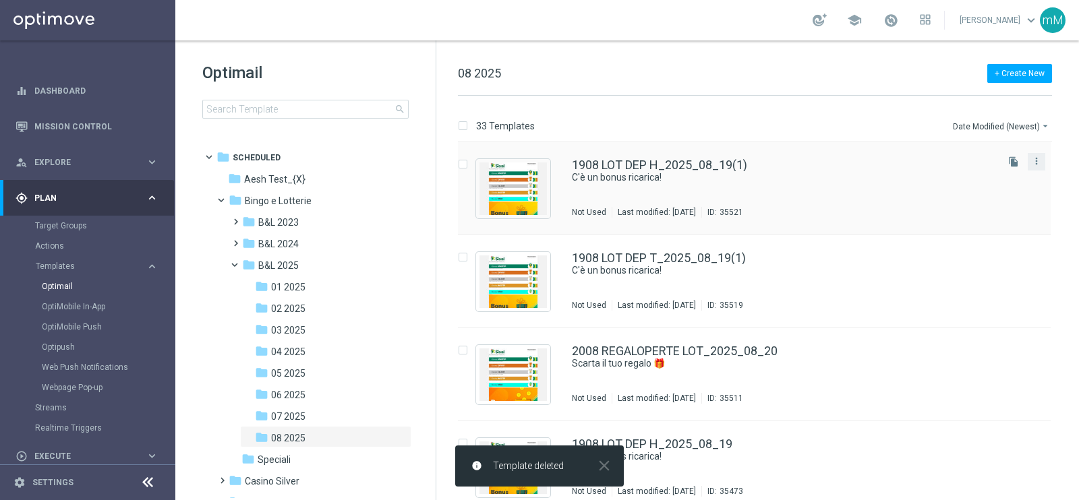
click at [862, 168] on button "more_vert" at bounding box center [1036, 161] width 13 height 16
click at [862, 211] on div "Delete" at bounding box center [981, 212] width 82 height 9
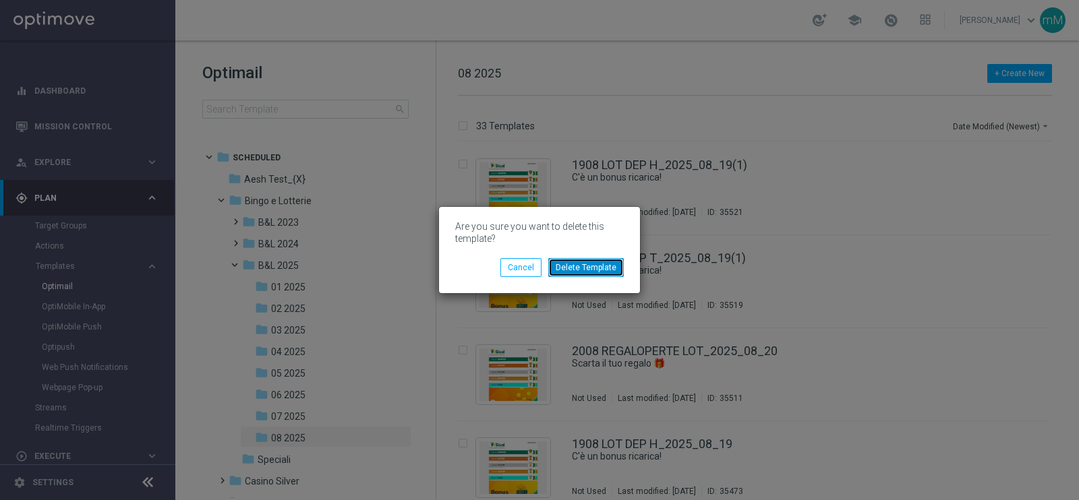
click at [612, 264] on button "Delete Template" at bounding box center [586, 267] width 76 height 19
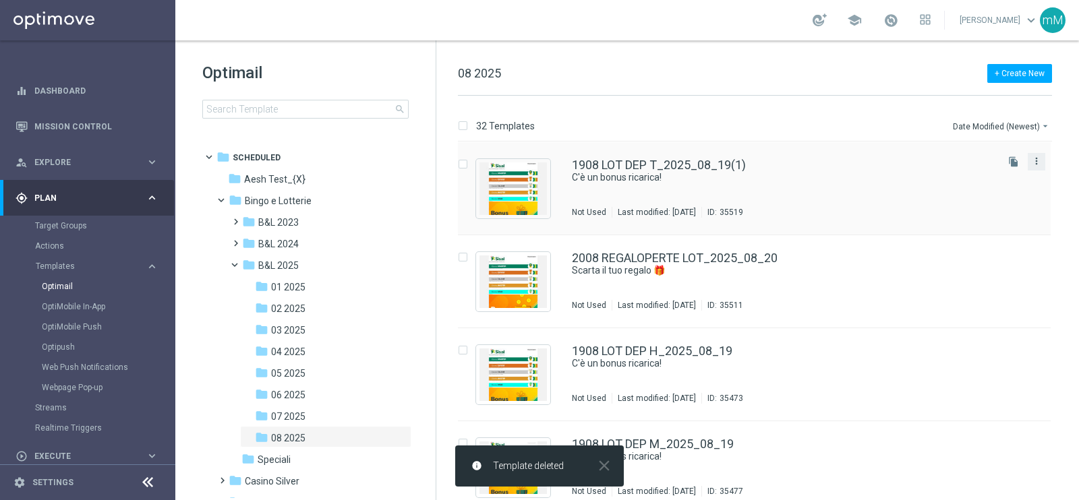
click at [862, 163] on icon "more_vert" at bounding box center [1036, 161] width 11 height 11
click at [862, 207] on div "delete_forever Delete" at bounding box center [974, 213] width 108 height 19
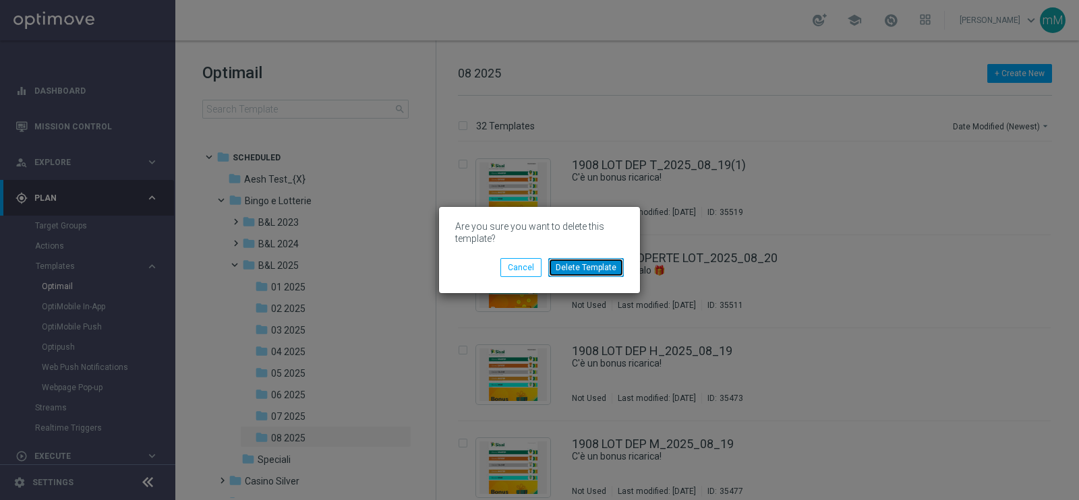
click at [619, 260] on button "Delete Template" at bounding box center [586, 267] width 76 height 19
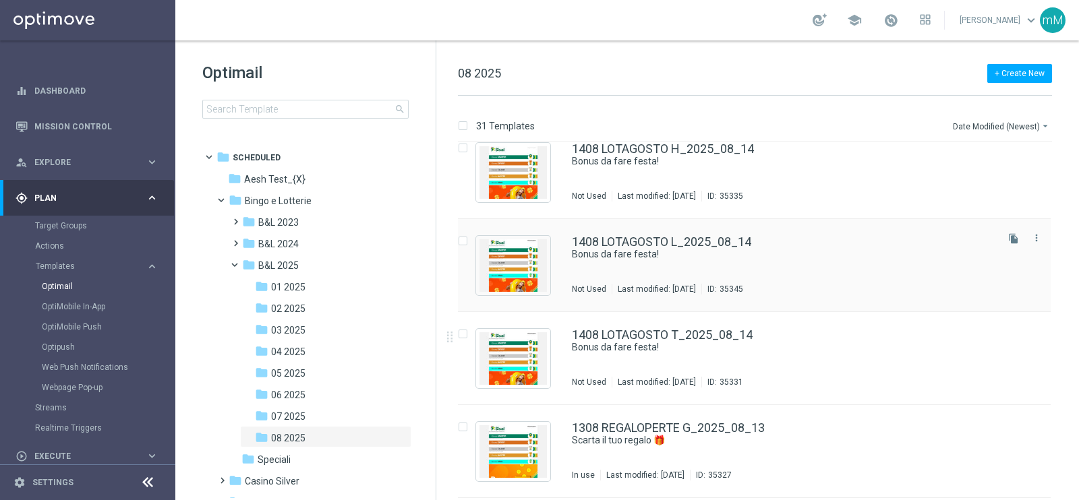
scroll to position [674, 0]
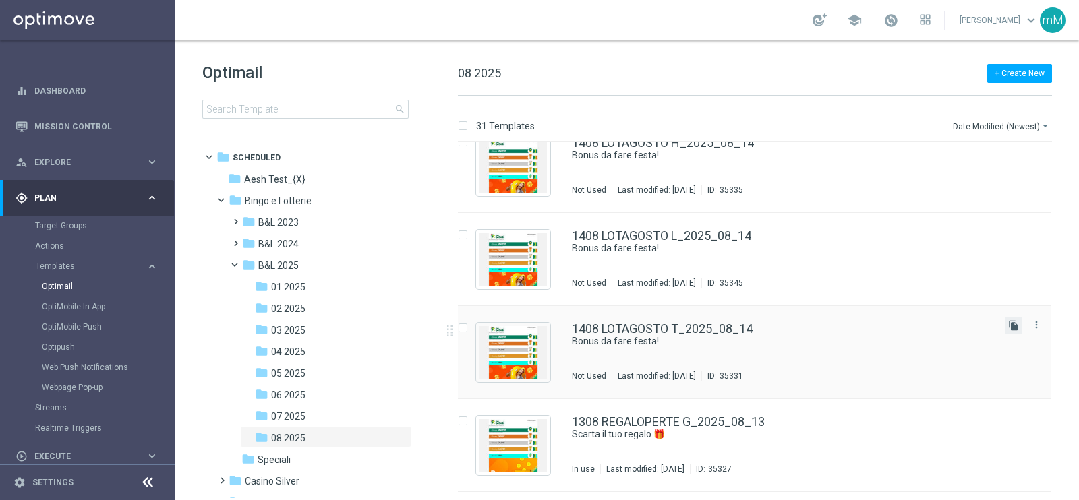
click at [862, 324] on icon "file_copy" at bounding box center [1013, 325] width 11 height 11
click at [862, 229] on icon "file_copy" at bounding box center [1013, 232] width 11 height 11
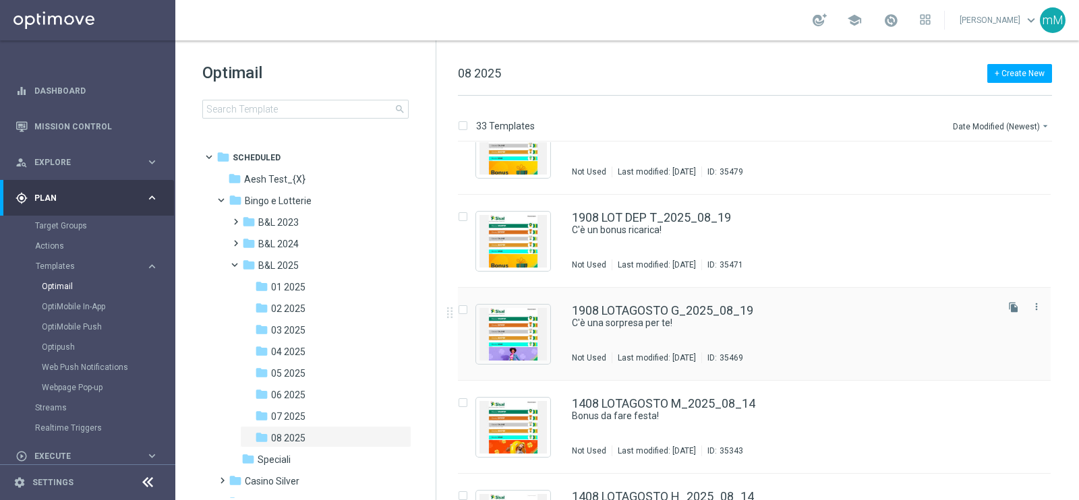
scroll to position [589, 0]
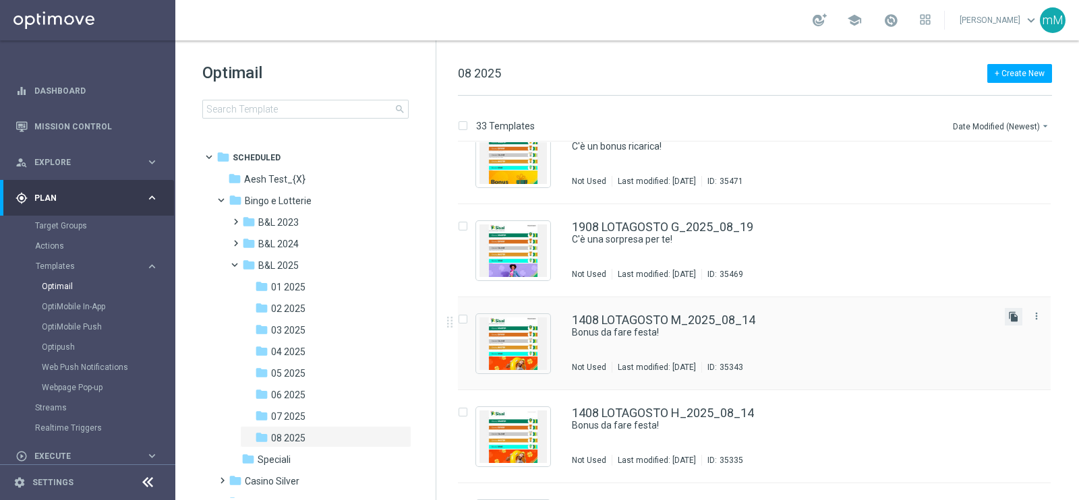
click at [862, 318] on icon "file_copy" at bounding box center [1013, 317] width 11 height 11
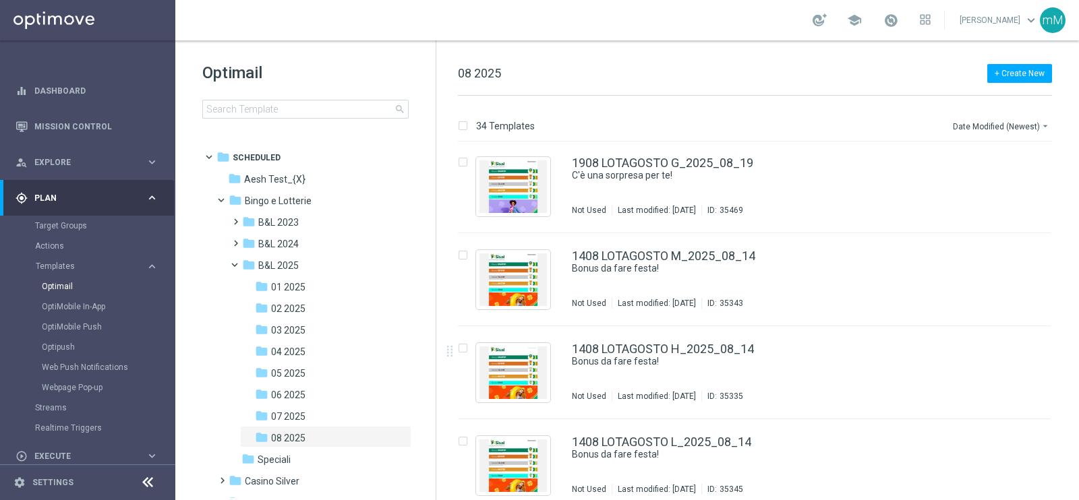
scroll to position [843, 0]
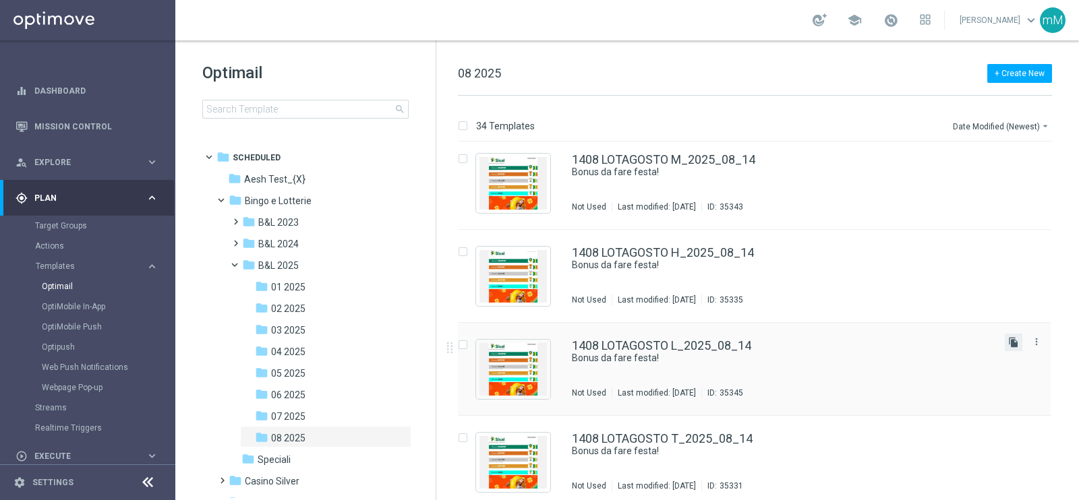
click at [862, 347] on icon "file_copy" at bounding box center [1013, 342] width 11 height 11
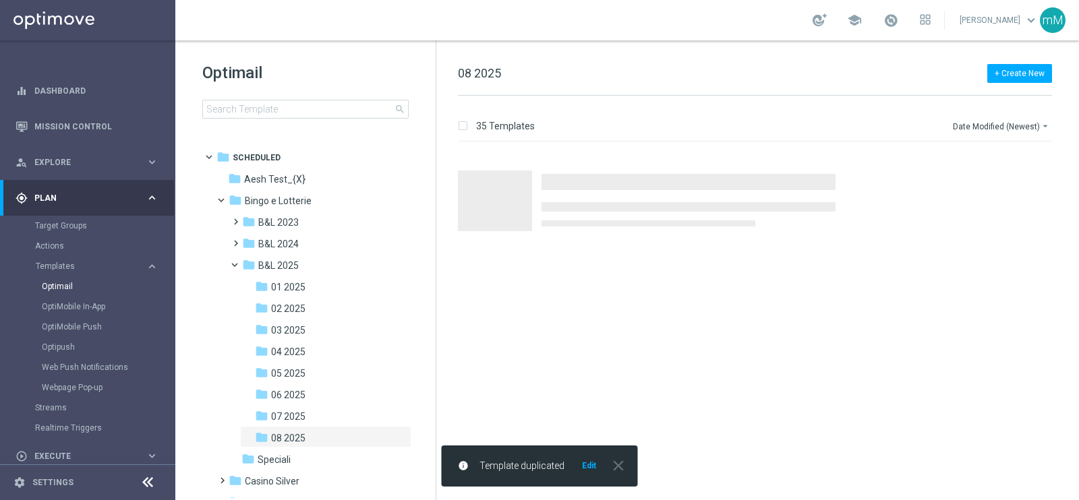
scroll to position [0, 0]
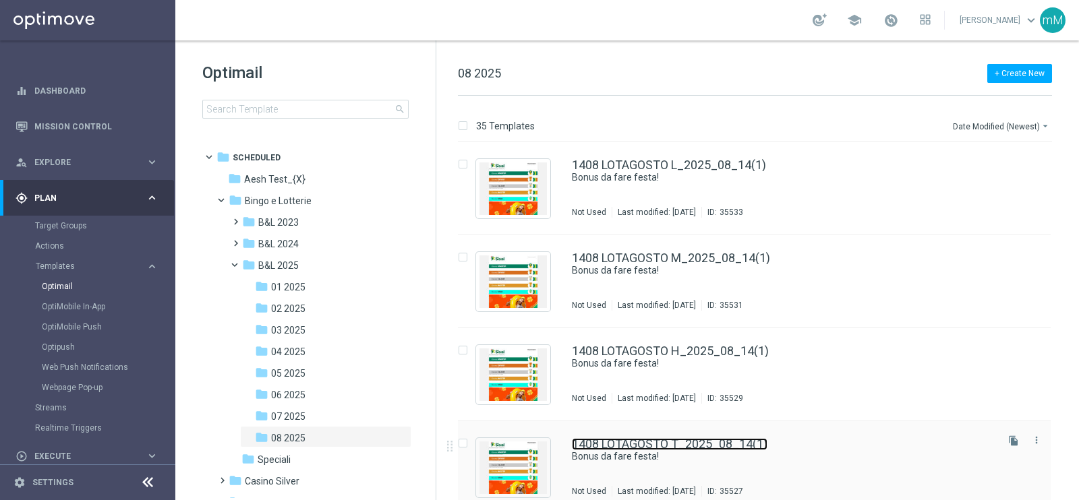
click at [665, 399] on link "1408 LOTAGOSTO T_2025_08_14(1)" at bounding box center [670, 444] width 196 height 12
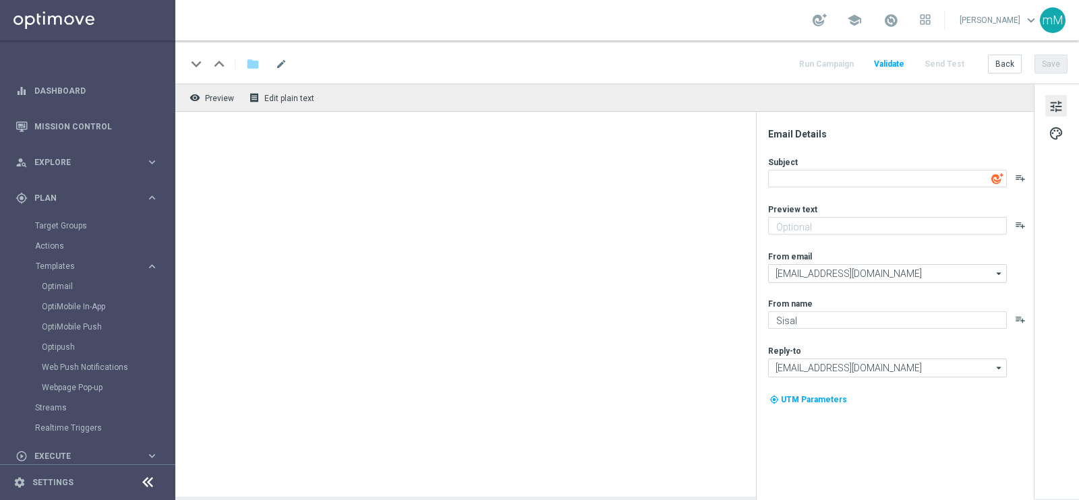
type input "1408 LOTAGOSTO T_2025_08_14(1)"
type textarea "Bonus da fare festa!"
type textarea "Per te fino a 130€ di bonus"
type input "newsletter@comunicazioni.sisal.it"
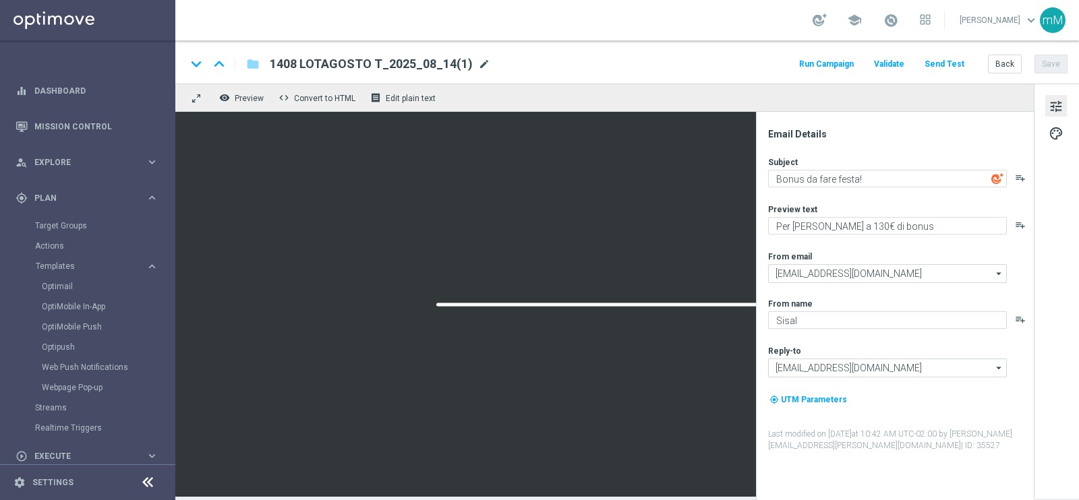
click at [479, 62] on span "mode_edit" at bounding box center [484, 64] width 12 height 12
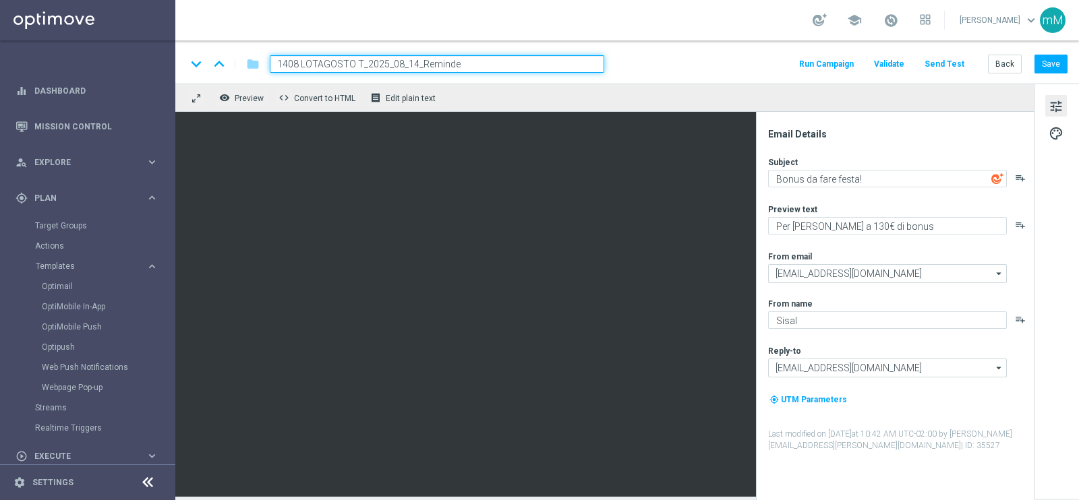
type input "1408 LOTAGOSTO T_2025_08_14_Reminder"
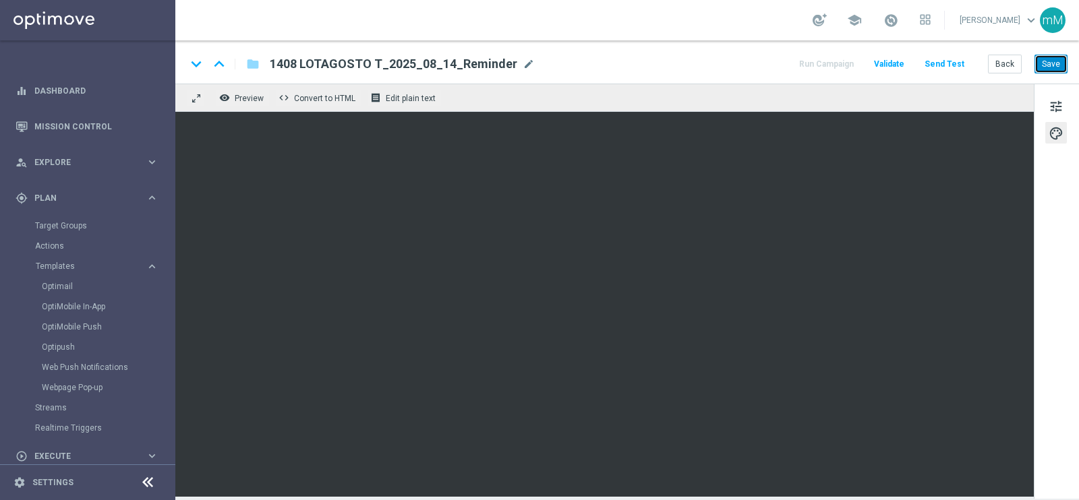
click at [862, 63] on button "Save" at bounding box center [1050, 64] width 33 height 19
click at [862, 57] on button "Back" at bounding box center [1005, 64] width 34 height 19
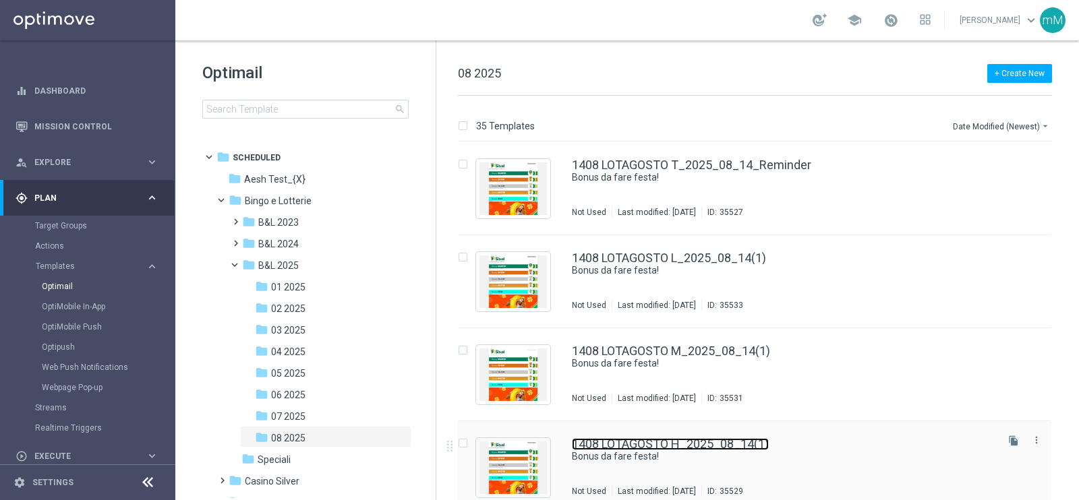
click at [701, 399] on link "1408 LOTAGOSTO H_2025_08_14(1)" at bounding box center [670, 444] width 197 height 12
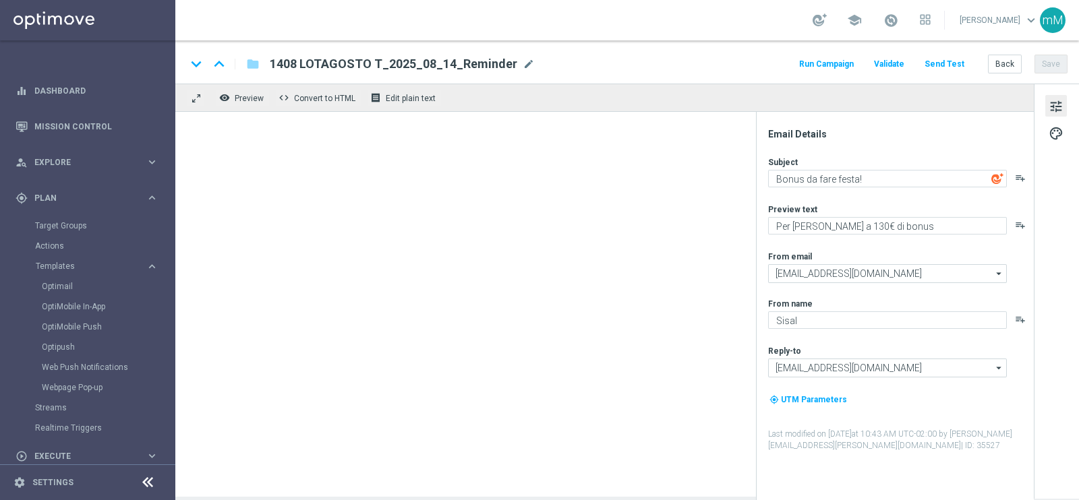
type input "1408 LOTAGOSTO H_2025_08_14(1)"
type textarea "Fino a 60€ di bonus"
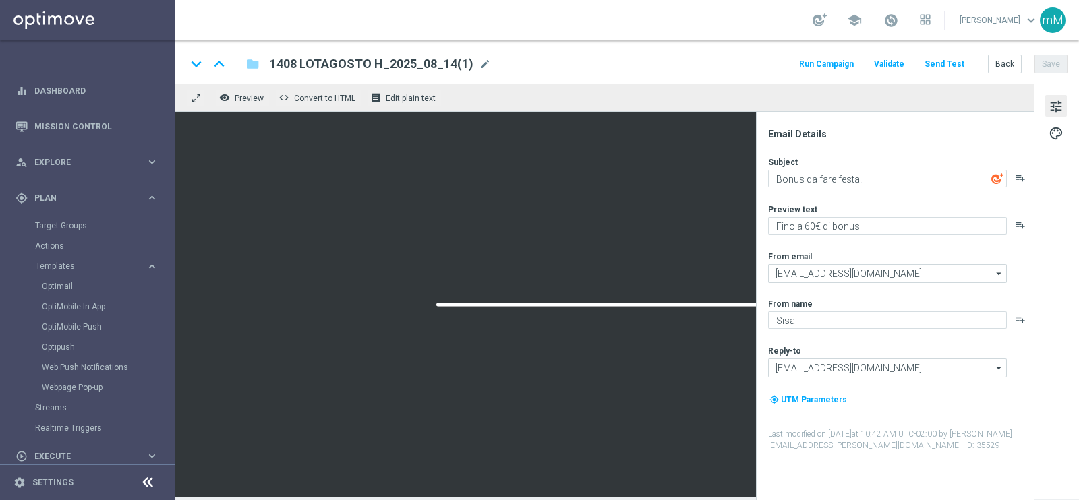
click at [483, 69] on div "1408 LOTAGOSTO H_2025_08_14(1) mode_edit" at bounding box center [380, 64] width 221 height 18
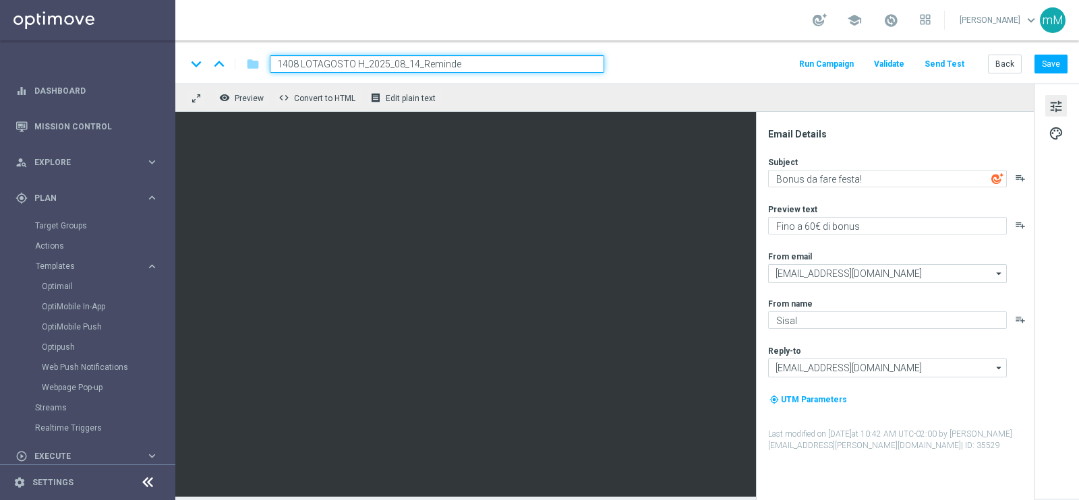
type input "1408 LOTAGOSTO H_2025_08_14_Reminder"
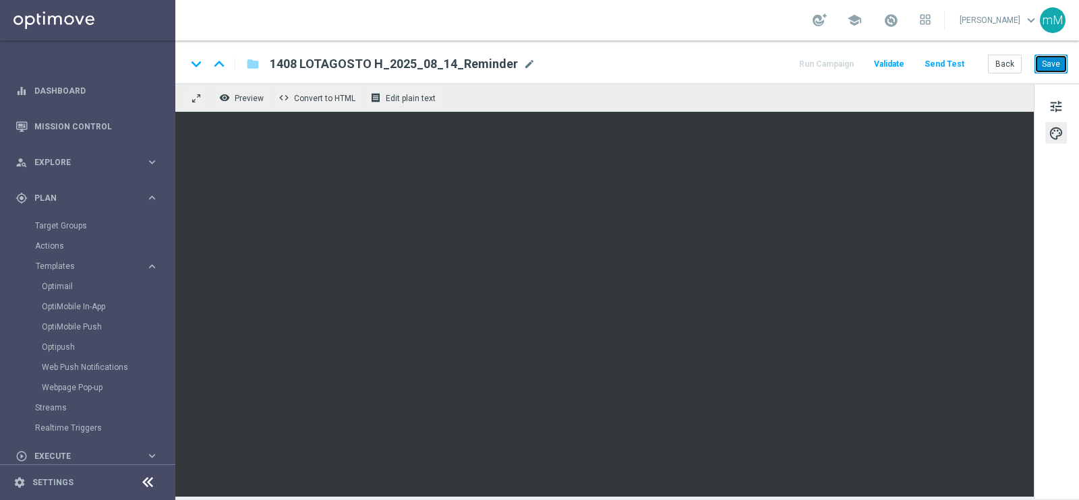
click at [862, 63] on button "Save" at bounding box center [1050, 64] width 33 height 19
click at [862, 65] on button "Back" at bounding box center [1005, 64] width 34 height 19
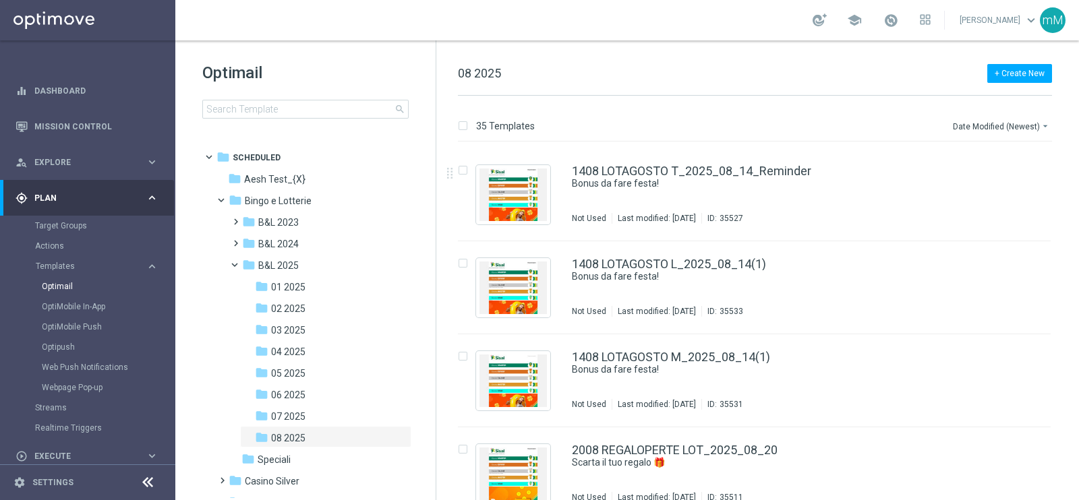
scroll to position [142, 0]
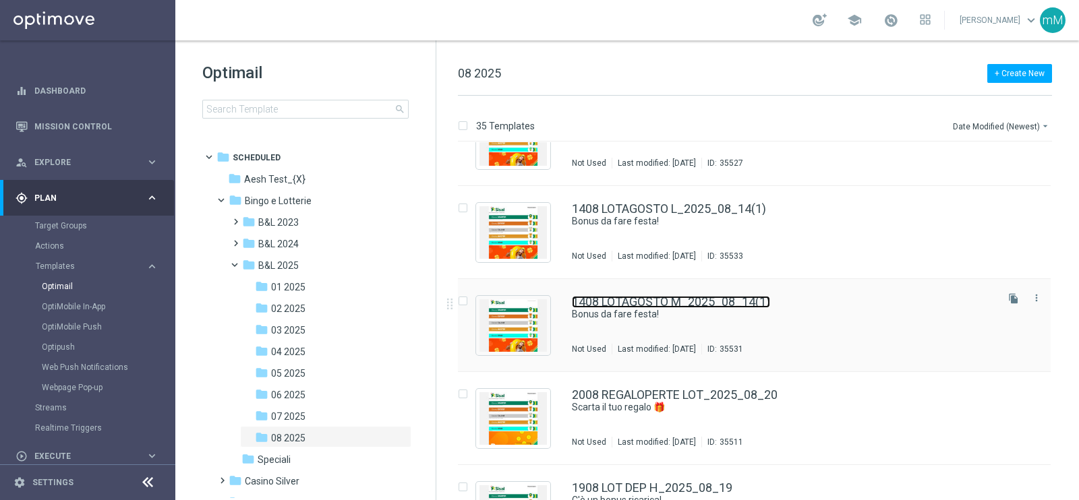
click at [693, 301] on link "1408 LOTAGOSTO M_2025_08_14(1)" at bounding box center [671, 302] width 198 height 12
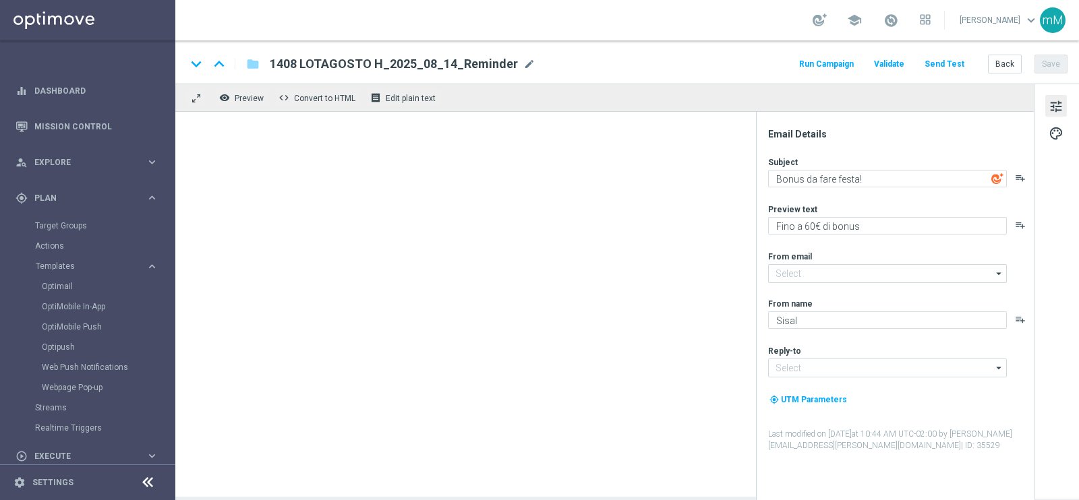
type input "1408 LOTAGOSTO M_2025_08_14(1)"
type textarea "Fino a 20.000 Sisal point per te!"
type input "newsletter@comunicazioni.sisal.it"
type input "info@sisal.it"
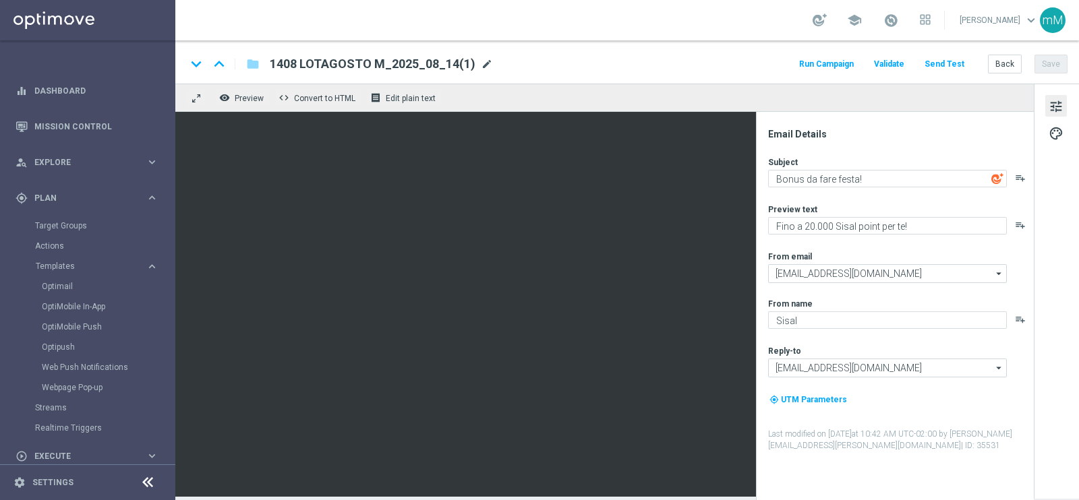
click at [481, 63] on span "mode_edit" at bounding box center [487, 64] width 12 height 12
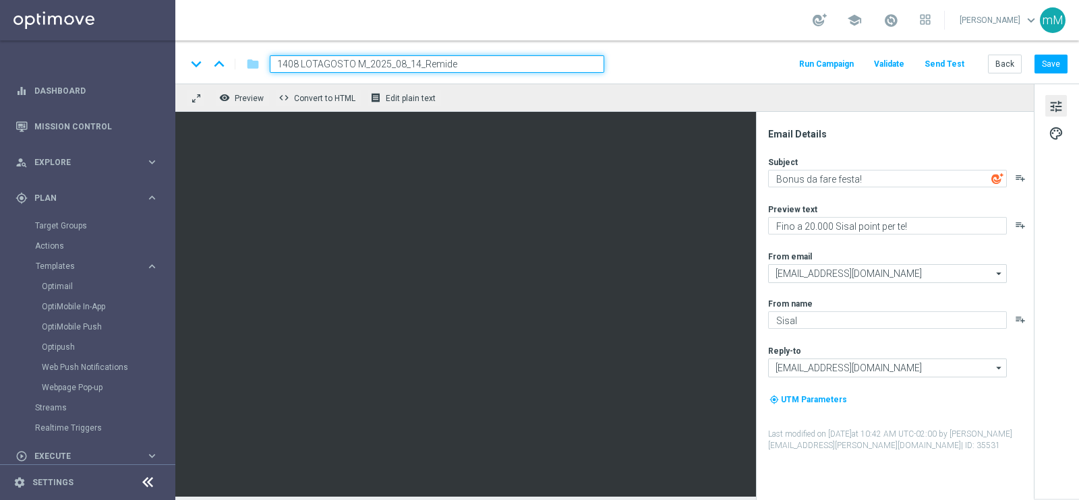
type input "1408 LOTAGOSTO M_2025_08_14_Remider"
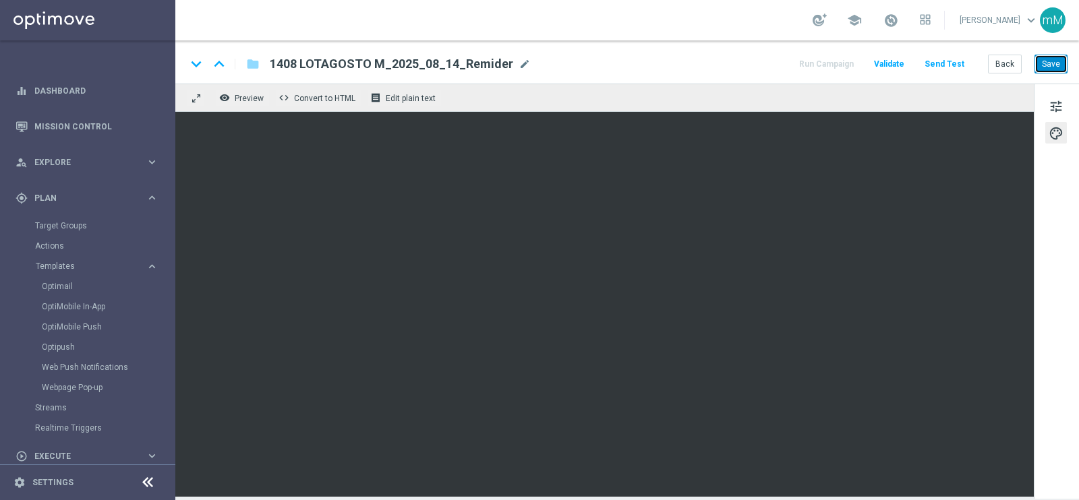
click at [862, 63] on button "Save" at bounding box center [1050, 64] width 33 height 19
click at [862, 64] on button "Back" at bounding box center [1005, 64] width 34 height 19
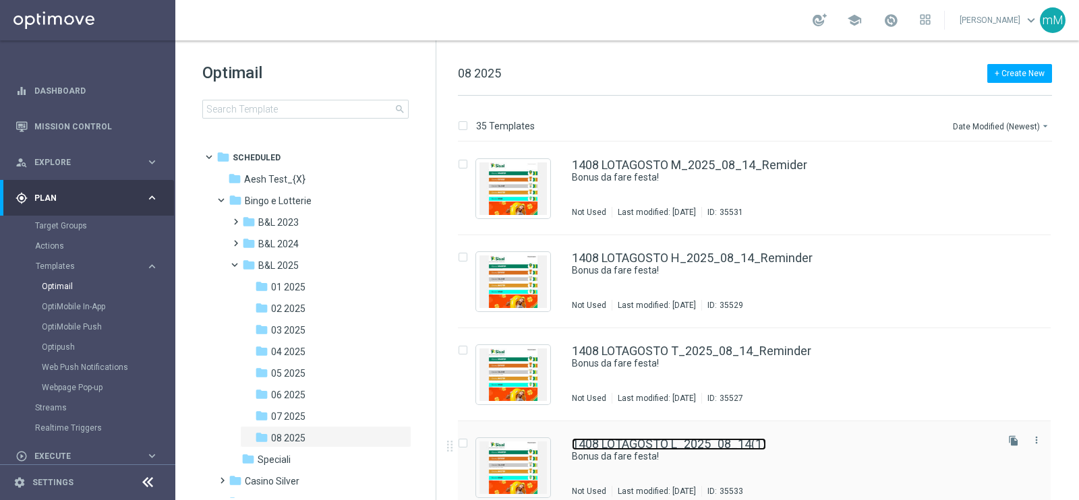
click at [701, 399] on link "1408 LOTAGOSTO L_2025_08_14(1)" at bounding box center [669, 444] width 194 height 12
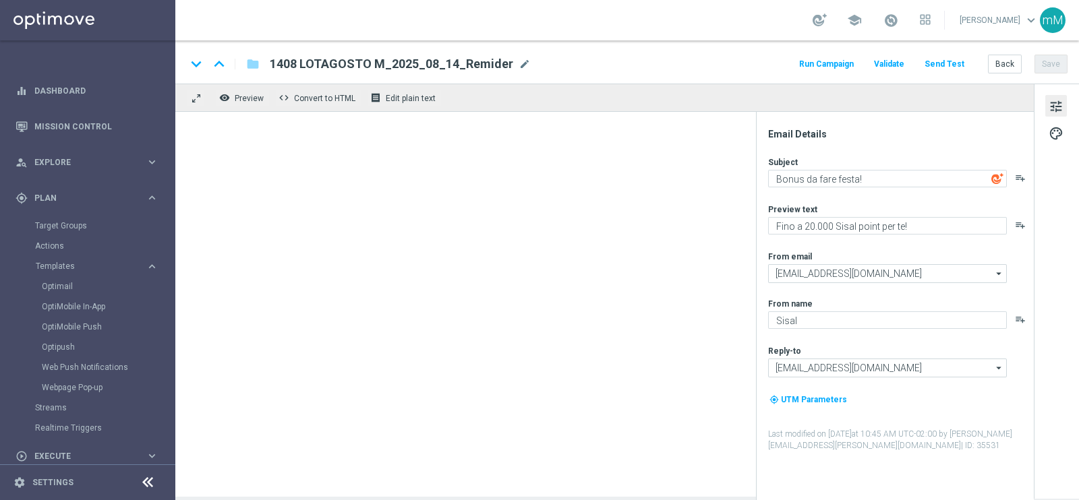
type input "1408 LOTAGOSTO L_2025_08_14(1)"
type textarea "Fino a 20€ di bonus"
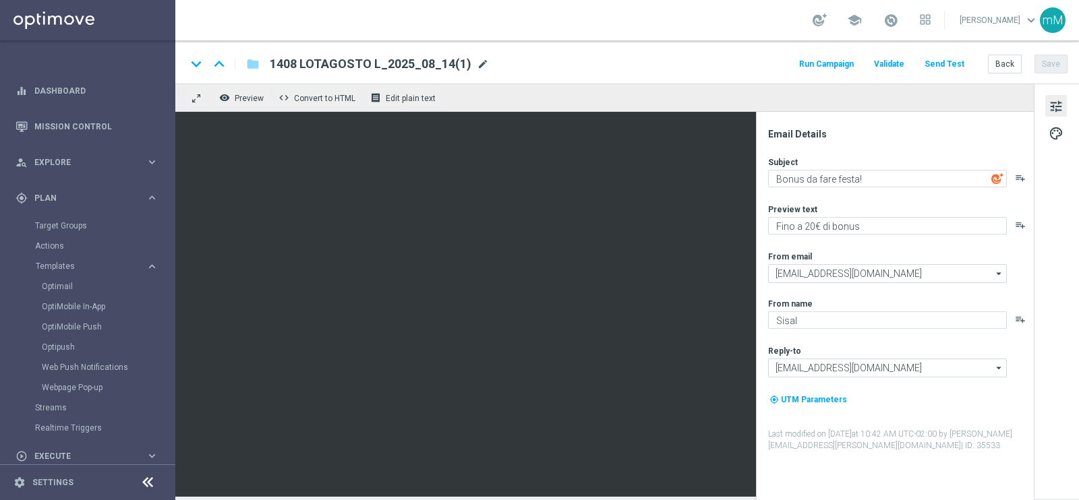
click at [477, 65] on span "mode_edit" at bounding box center [483, 64] width 12 height 12
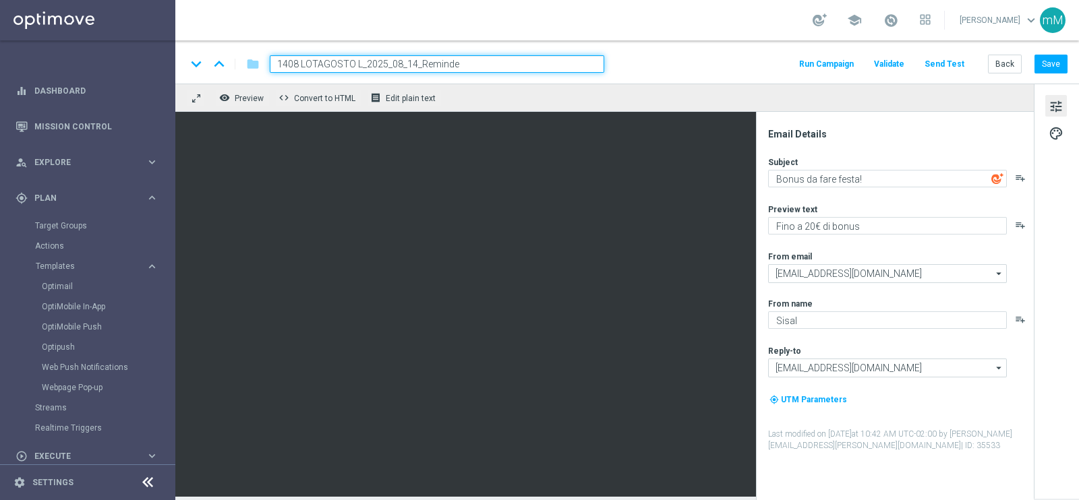
type input "1408 LOTAGOSTO L_2025_08_14_Reminder"
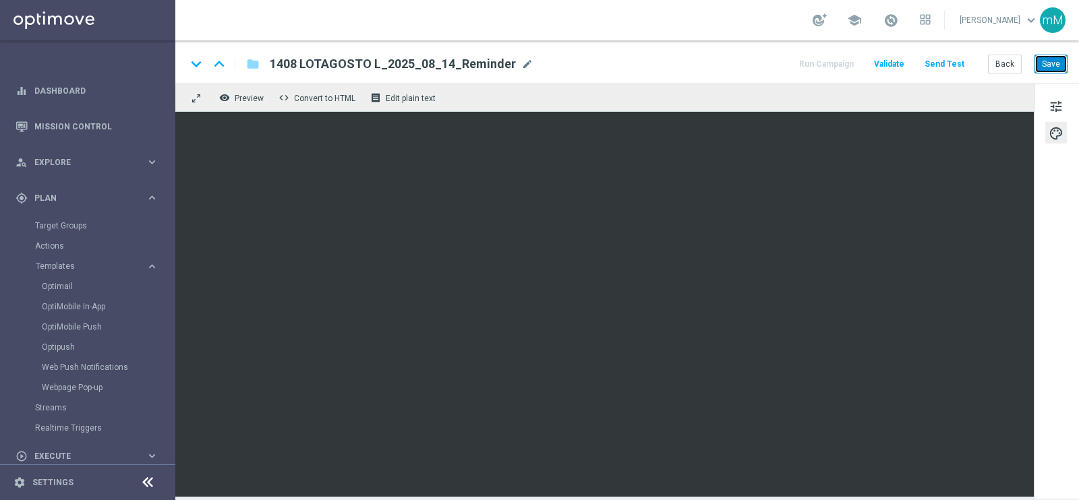
click at [862, 58] on button "Save" at bounding box center [1050, 64] width 33 height 19
click at [862, 63] on button "Back" at bounding box center [1005, 64] width 34 height 19
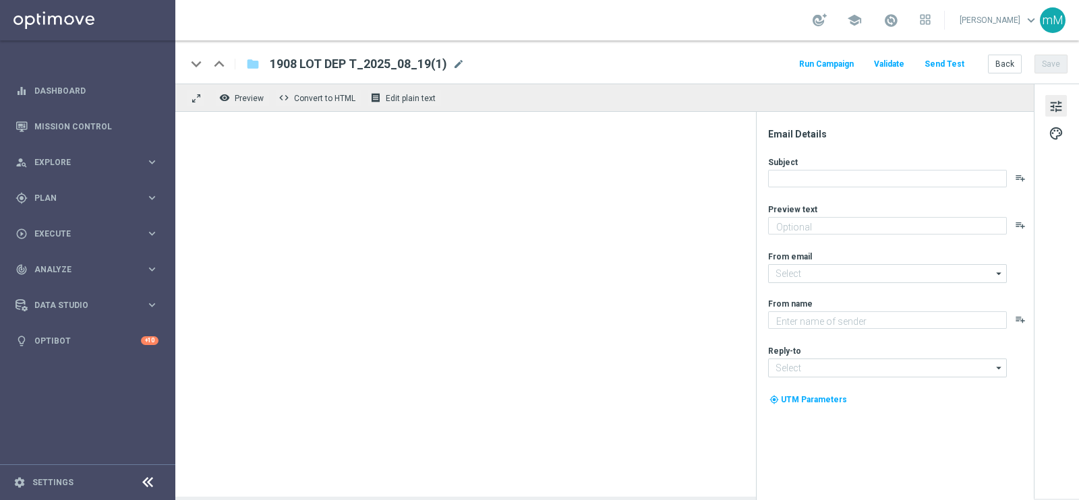
type textarea "Per [PERSON_NAME] a 20.000 Sisal point"
type input "[EMAIL_ADDRESS][DOMAIN_NAME]"
type textarea "Sisal"
type input "[EMAIL_ADDRESS][DOMAIN_NAME]"
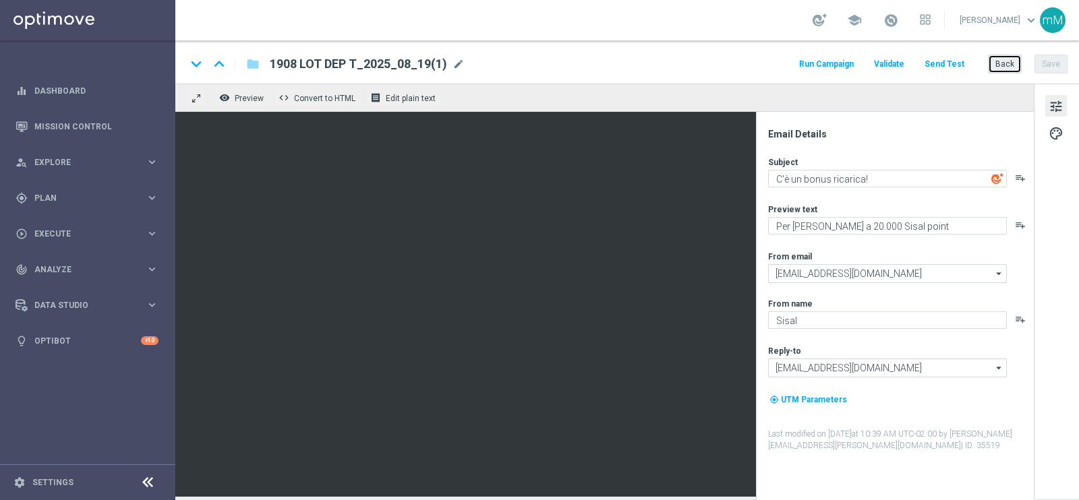
click at [995, 60] on button "Back" at bounding box center [1005, 64] width 34 height 19
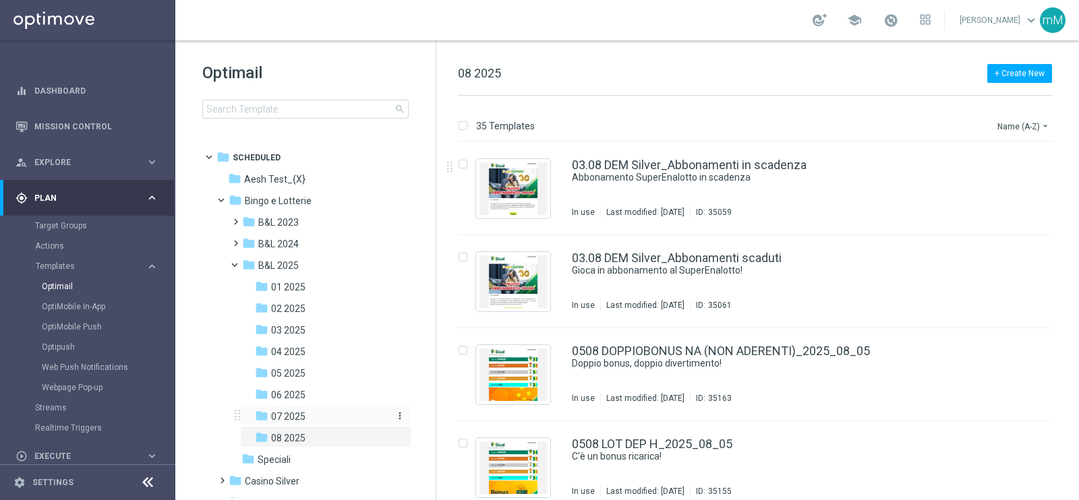
click at [310, 415] on div "folder 07 2025" at bounding box center [321, 417] width 133 height 16
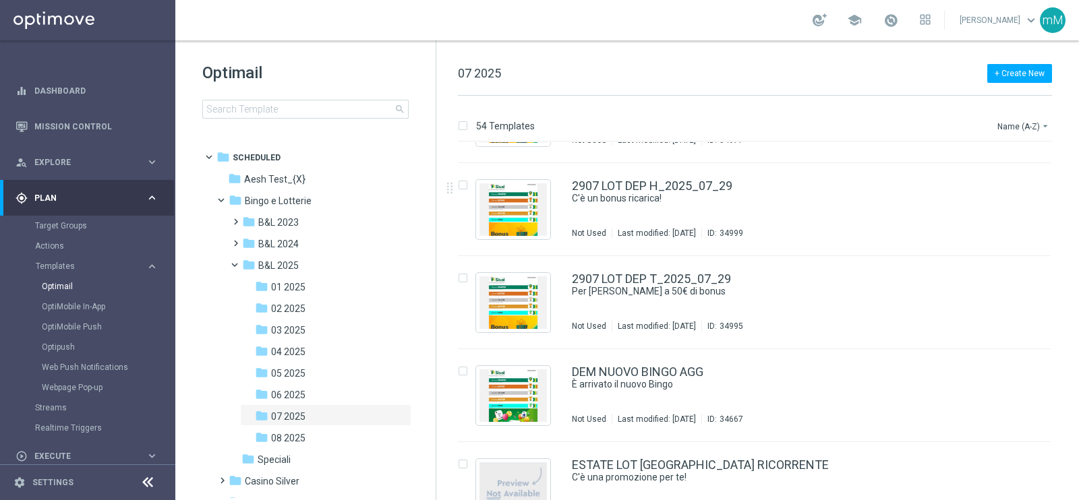
scroll to position [4666, 0]
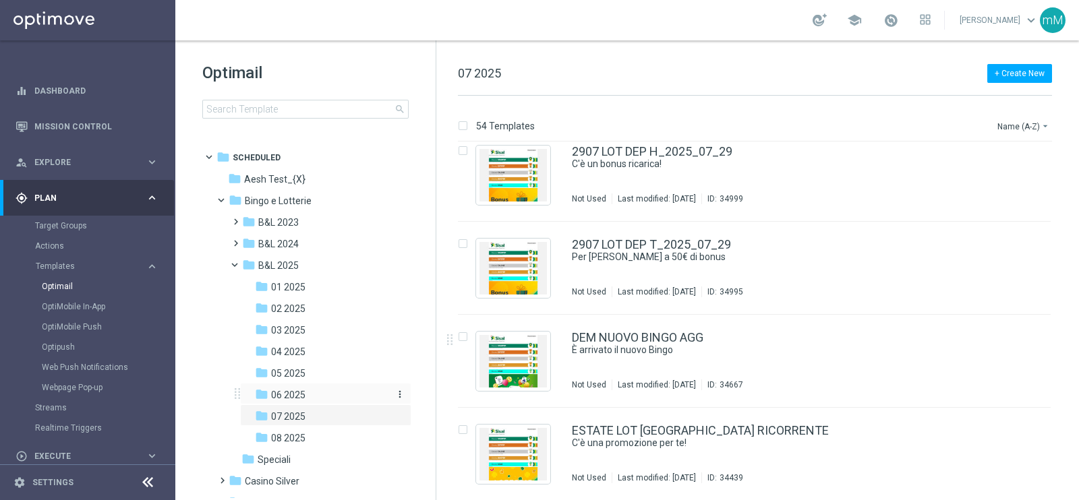
click at [338, 390] on div "folder 06 2025" at bounding box center [321, 396] width 133 height 16
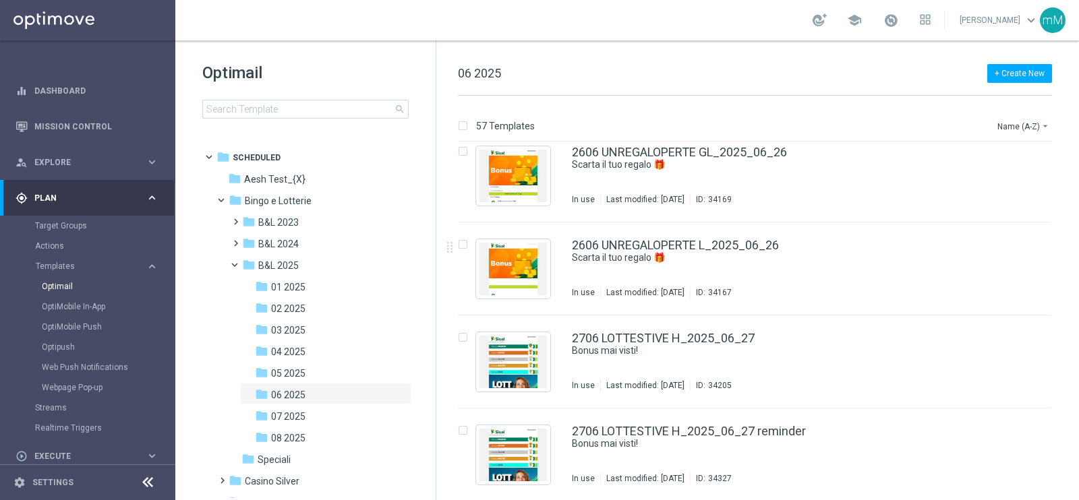
scroll to position [4462, 0]
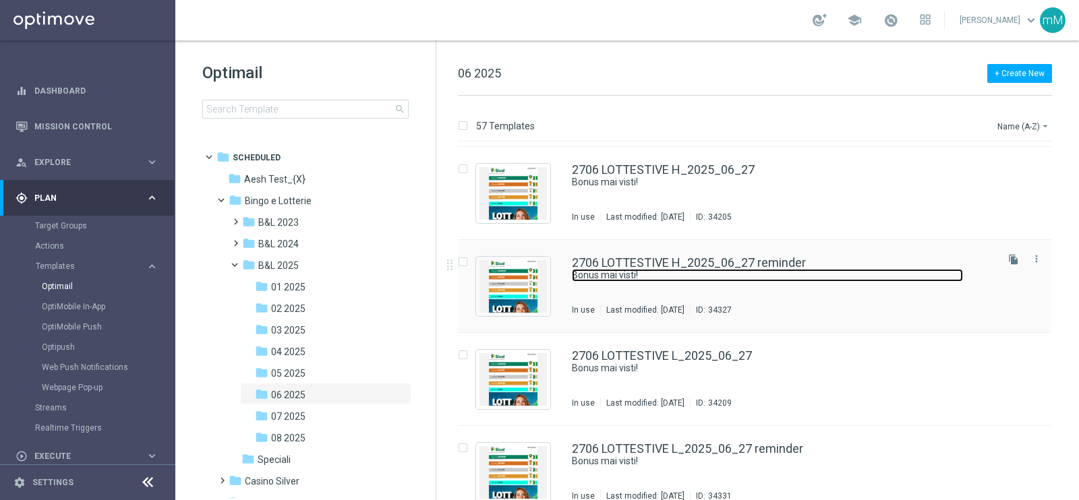
click at [693, 280] on link "Bonus mai visti!" at bounding box center [767, 275] width 391 height 13
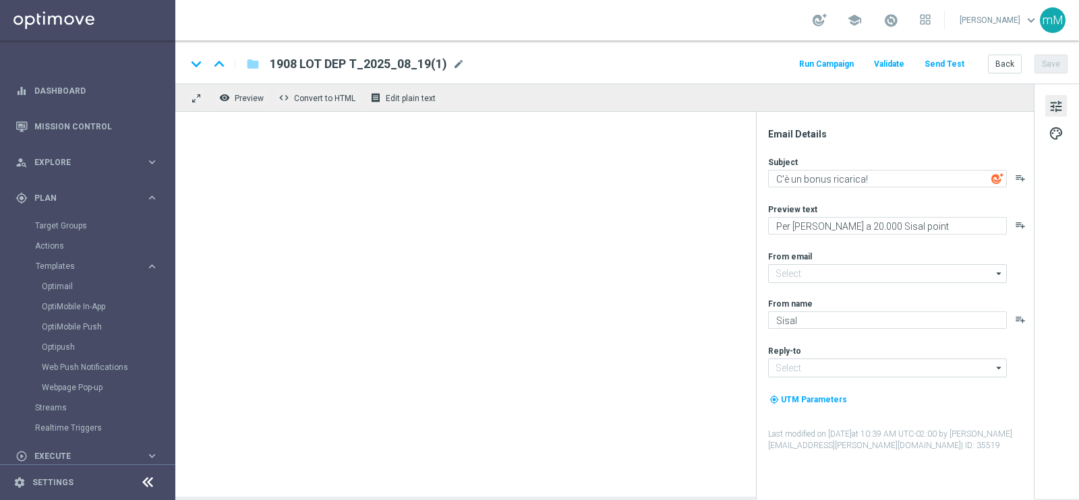
type input "[EMAIL_ADDRESS][DOMAIN_NAME]"
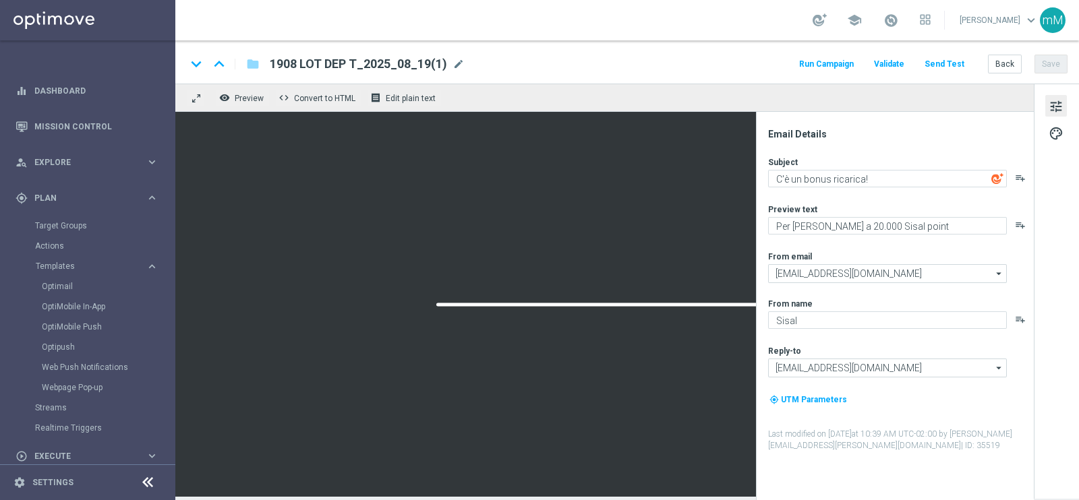
type textarea "Bonus mai visti!"
type textarea "Per te fino a 80€ di bonus"
